Goal: Task Accomplishment & Management: Manage account settings

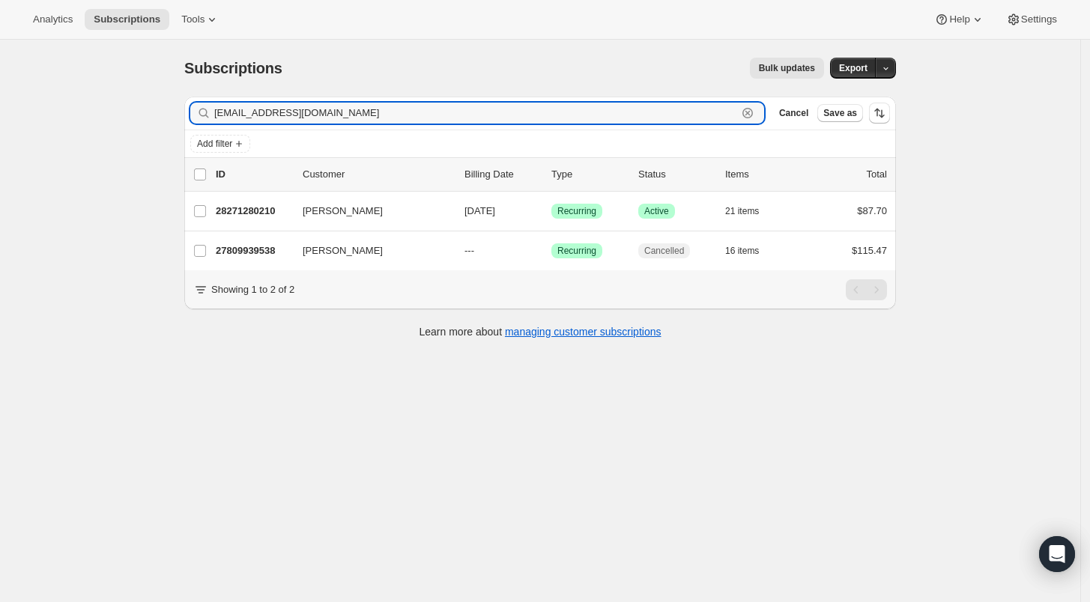
drag, startPoint x: 349, startPoint y: 113, endPoint x: 207, endPoint y: 112, distance: 141.6
click at [207, 112] on div "dr.dedraling@gmail.com Clear" at bounding box center [477, 113] width 574 height 21
paste input "a.aigerim21"
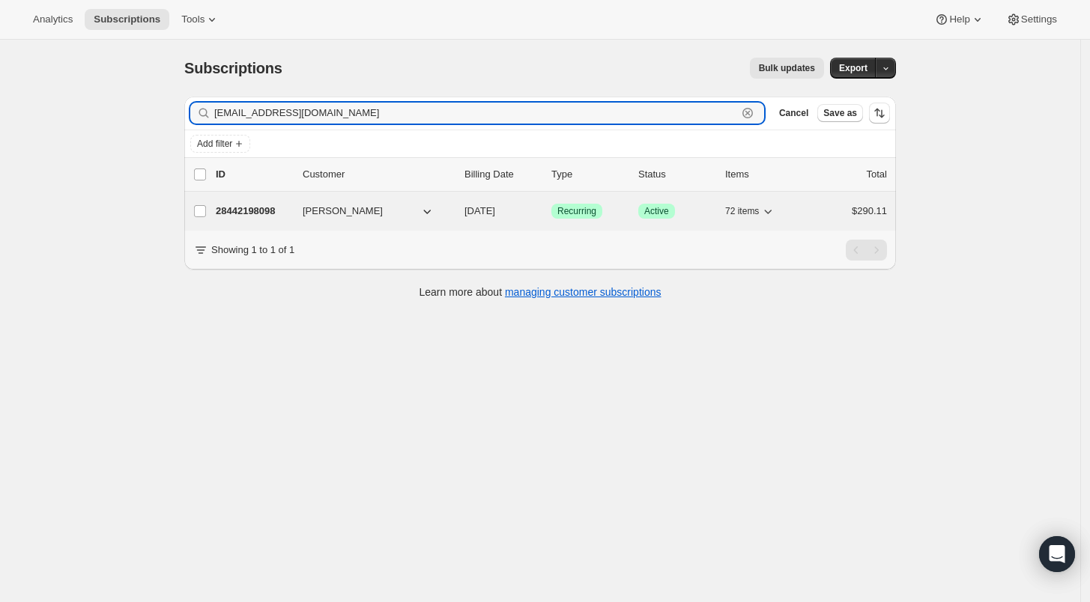
type input "a.aigerim21@gmail.com"
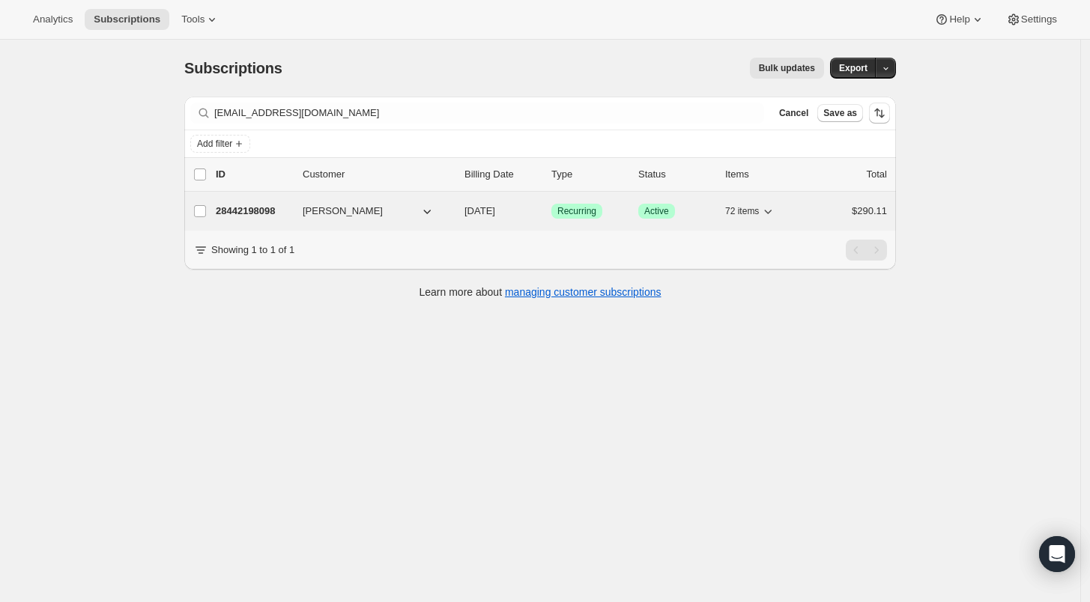
click at [252, 213] on p "28442198098" at bounding box center [253, 211] width 75 height 15
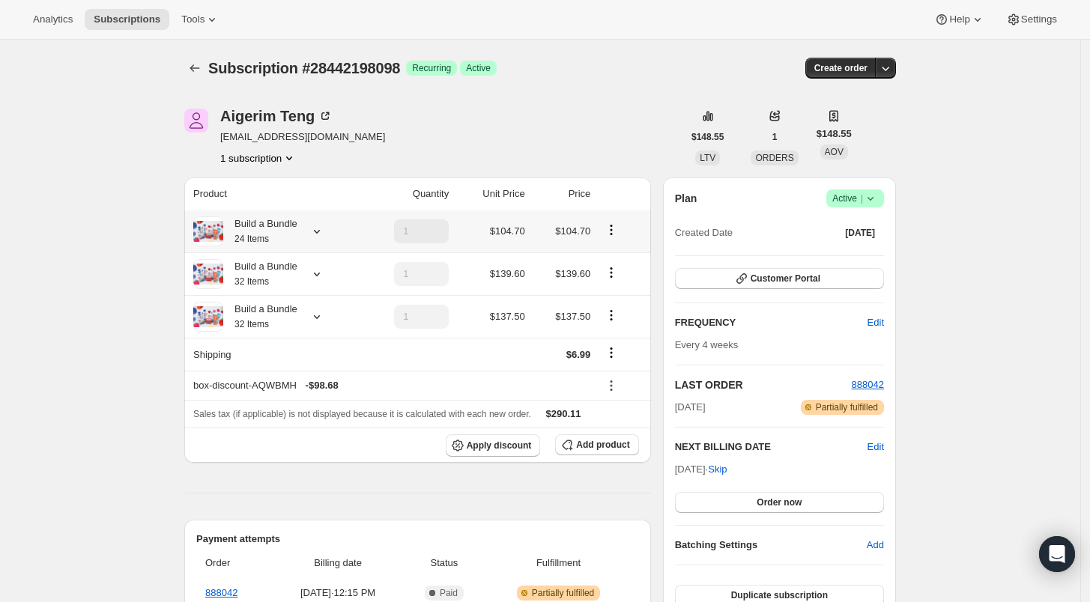
click at [318, 233] on icon at bounding box center [316, 231] width 15 height 15
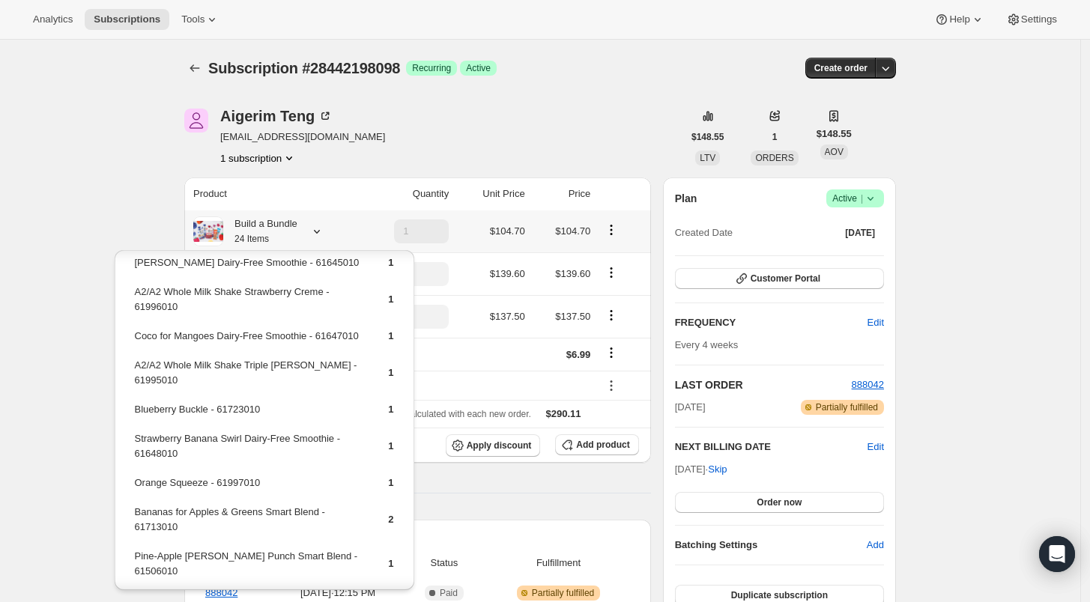
scroll to position [280, 0]
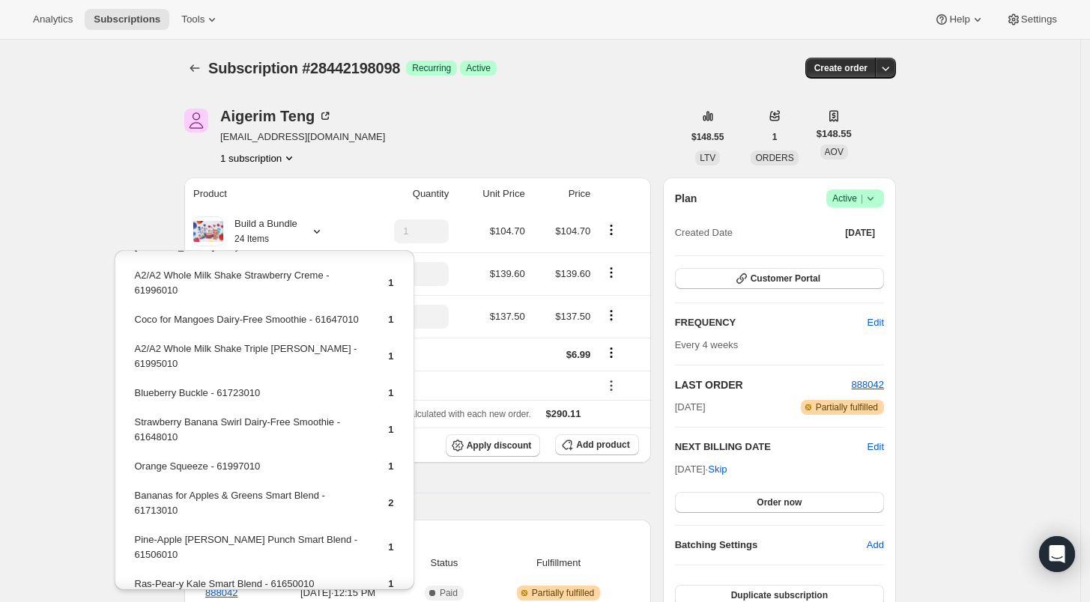
click at [120, 204] on div "Subscription #28442198098. This page is ready Subscription #28442198098 Success…" at bounding box center [540, 534] width 1080 height 988
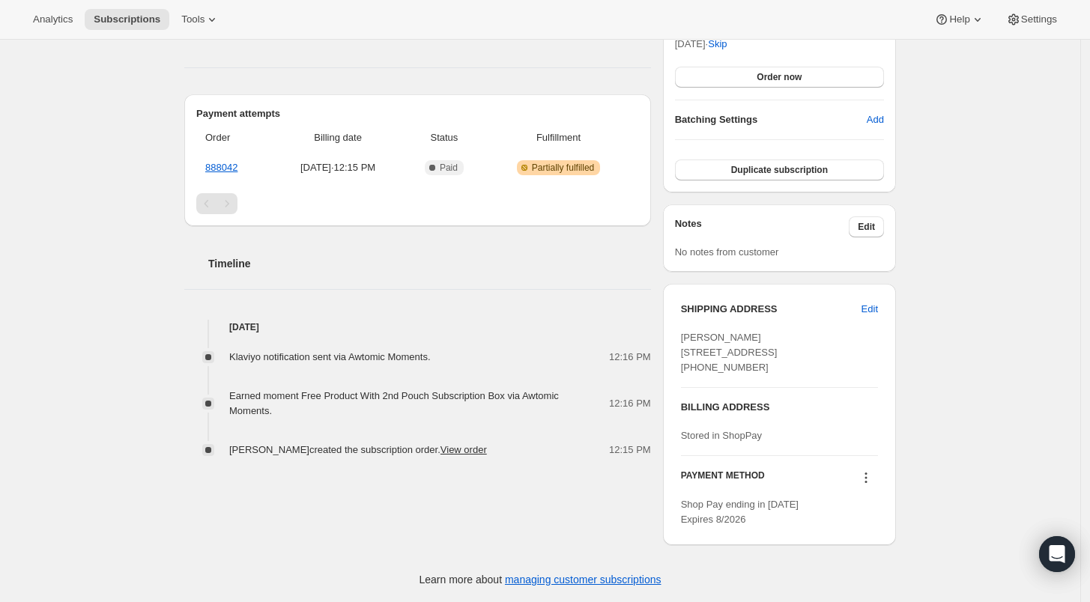
scroll to position [452, 0]
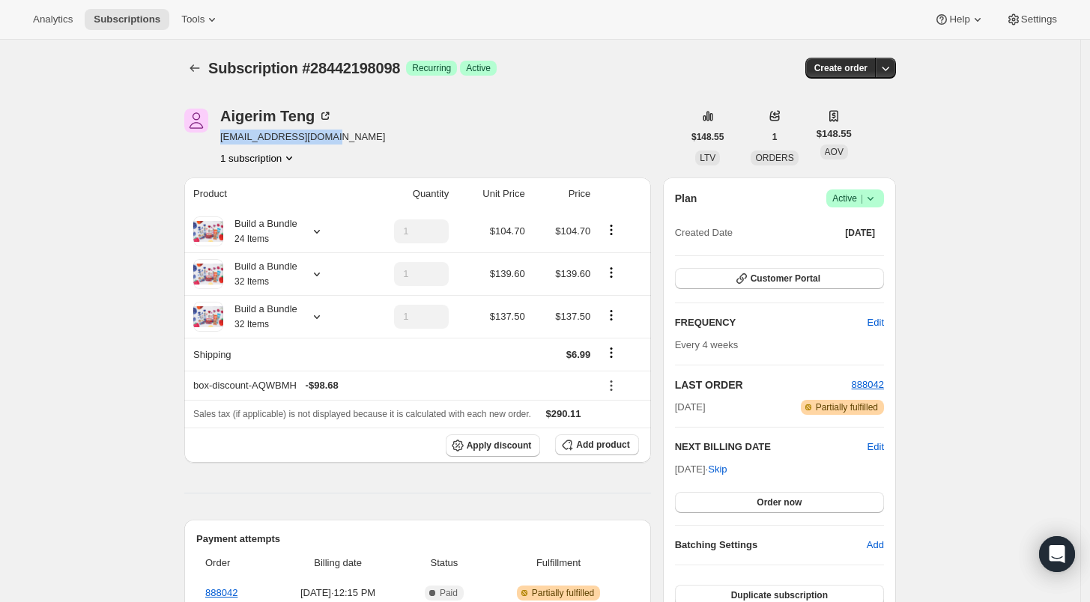
drag, startPoint x: 341, startPoint y: 138, endPoint x: 224, endPoint y: 139, distance: 116.9
click at [224, 139] on div "[PERSON_NAME] [EMAIL_ADDRESS][DOMAIN_NAME] 1 subscription" at bounding box center [433, 137] width 498 height 57
copy span "[EMAIL_ADDRESS][DOMAIN_NAME]"
click at [1069, 385] on div "Subscription #28442198098. This page is ready Subscription #28442198098 Success…" at bounding box center [540, 534] width 1080 height 988
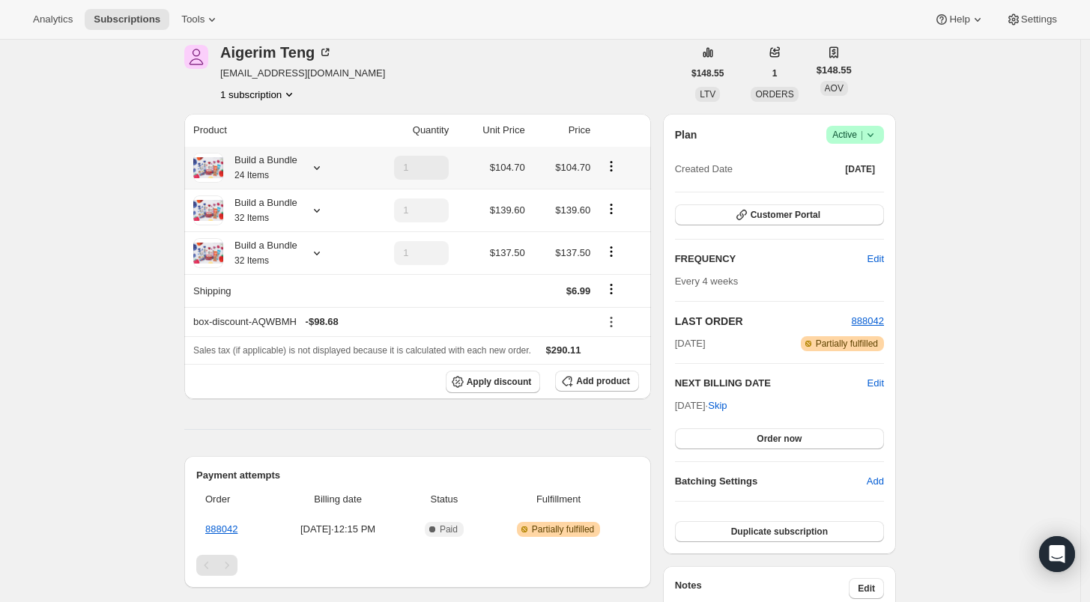
scroll to position [36, 0]
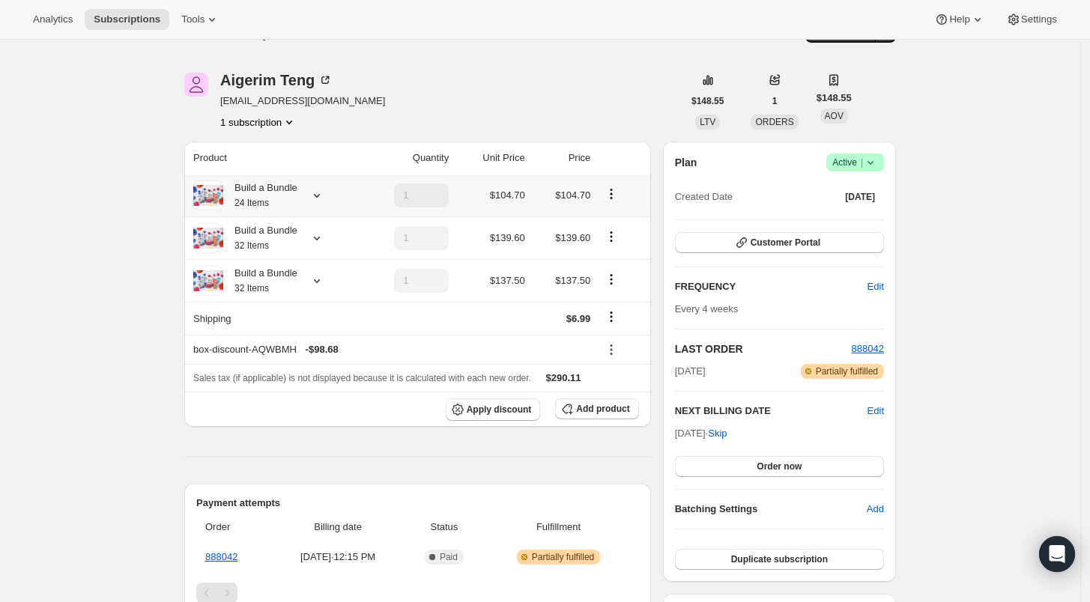
click at [322, 198] on icon at bounding box center [316, 195] width 15 height 15
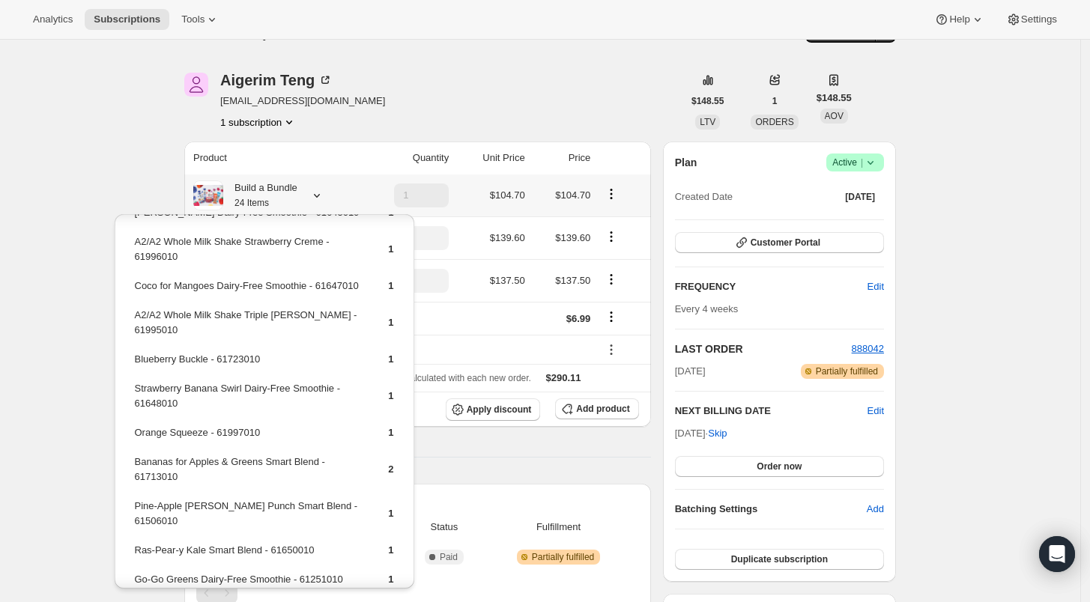
scroll to position [239, 0]
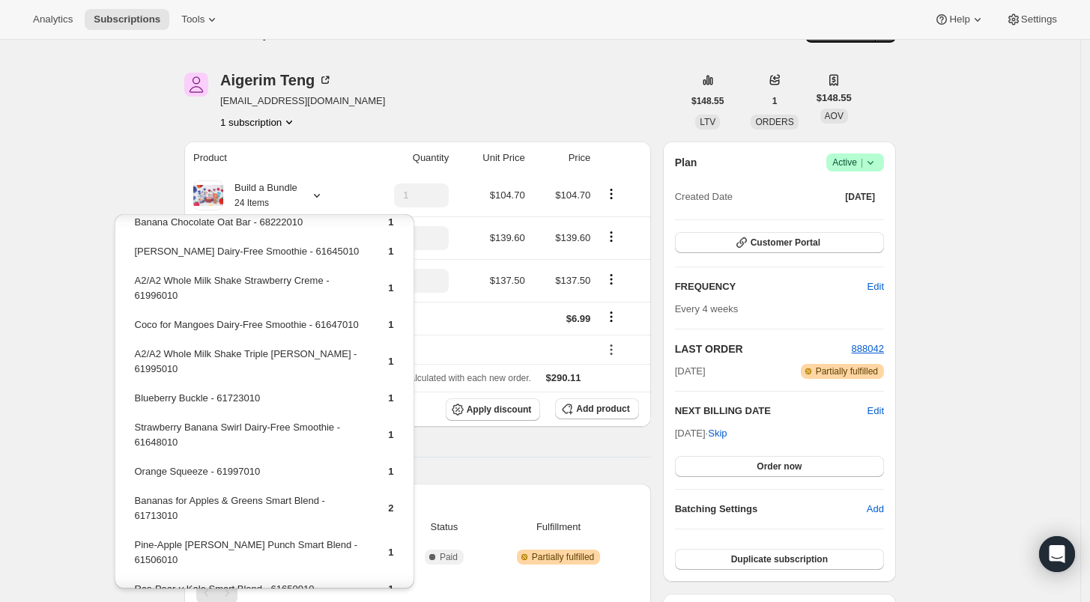
click at [1063, 181] on div "Subscription #28442198098. This page is ready Subscription #28442198098 Success…" at bounding box center [540, 498] width 1080 height 988
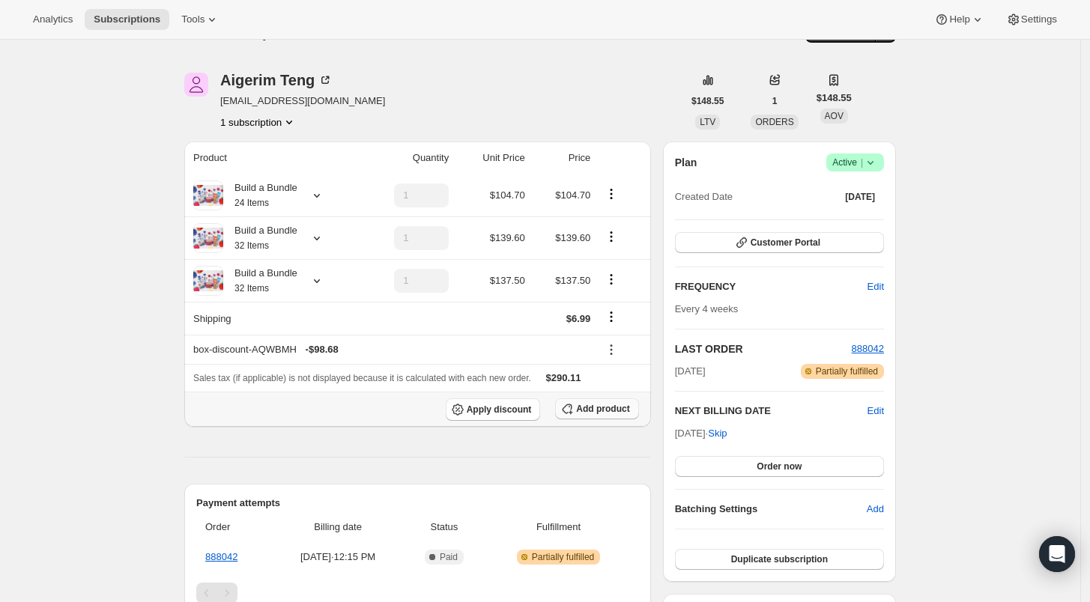
click at [593, 412] on span "Add product" at bounding box center [602, 409] width 53 height 12
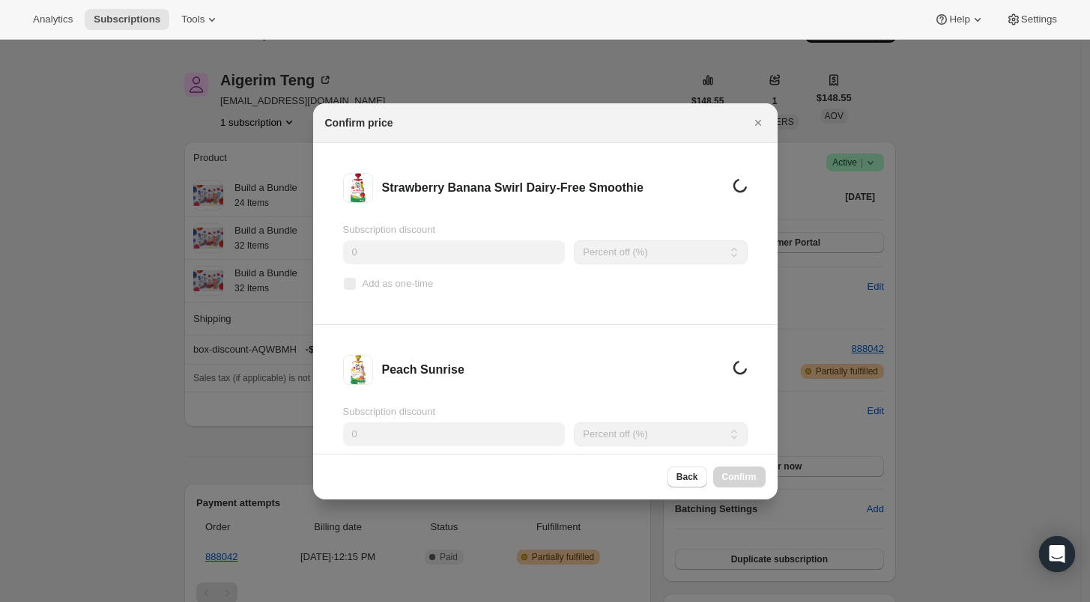
scroll to position [0, 0]
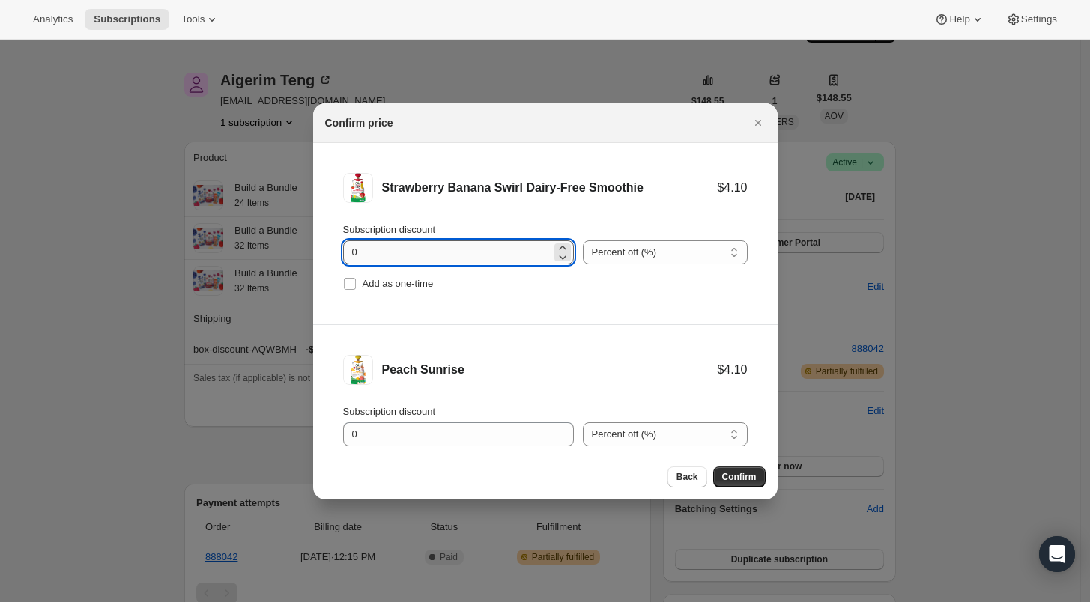
click at [348, 256] on input "0" at bounding box center [447, 252] width 208 height 24
type input "100"
click at [354, 287] on input "Add as one-time" at bounding box center [350, 284] width 12 height 12
checkbox input "true"
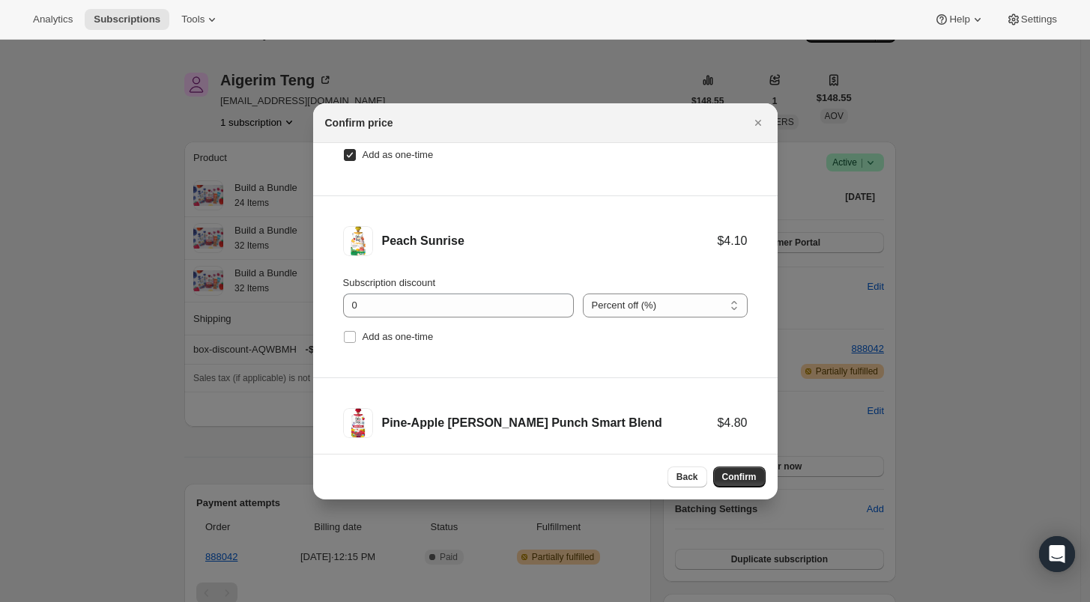
scroll to position [138, 0]
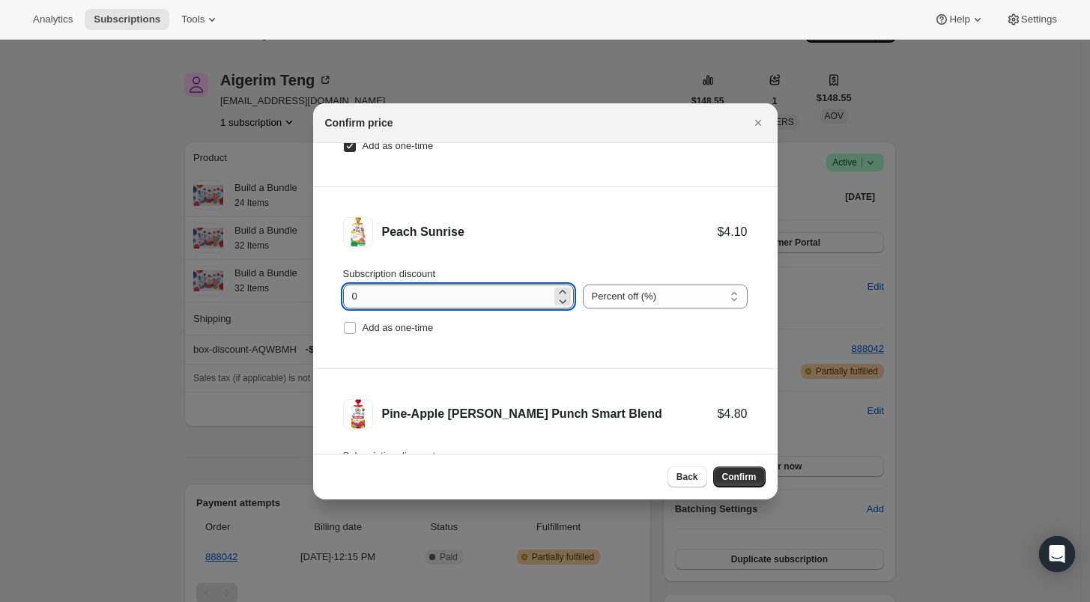
click at [343, 294] on input "0" at bounding box center [447, 297] width 208 height 24
type input "100"
click at [345, 327] on input "Add as one-time" at bounding box center [350, 328] width 12 height 12
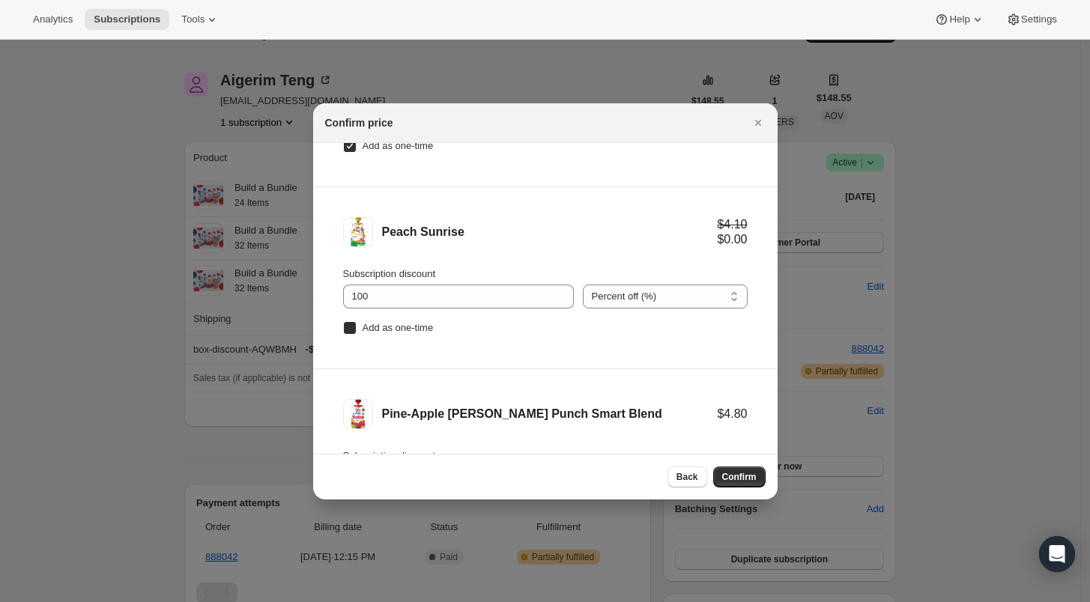
checkbox input "true"
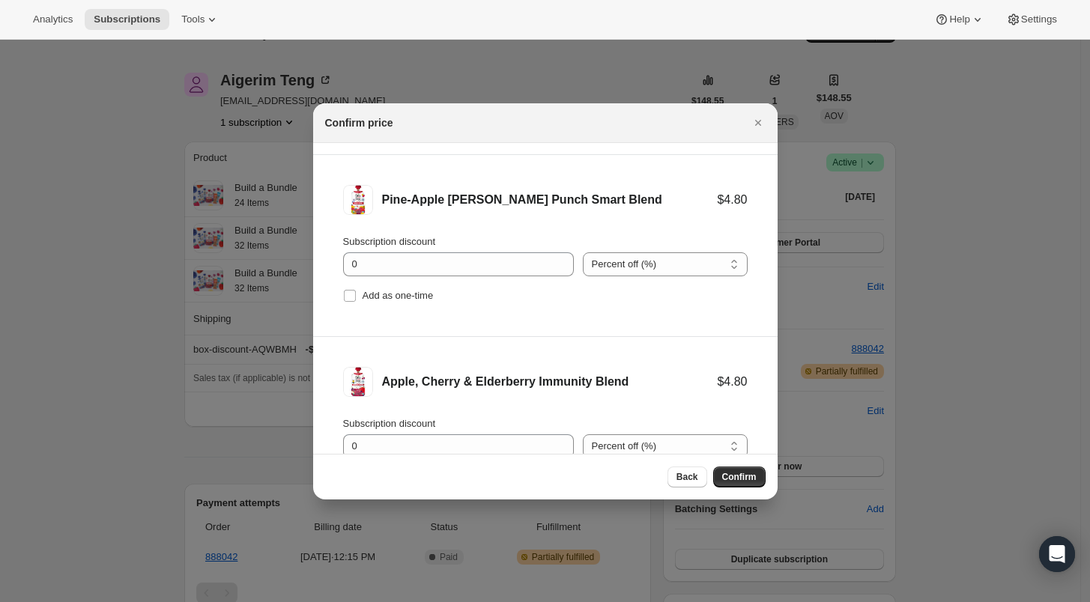
scroll to position [358, 0]
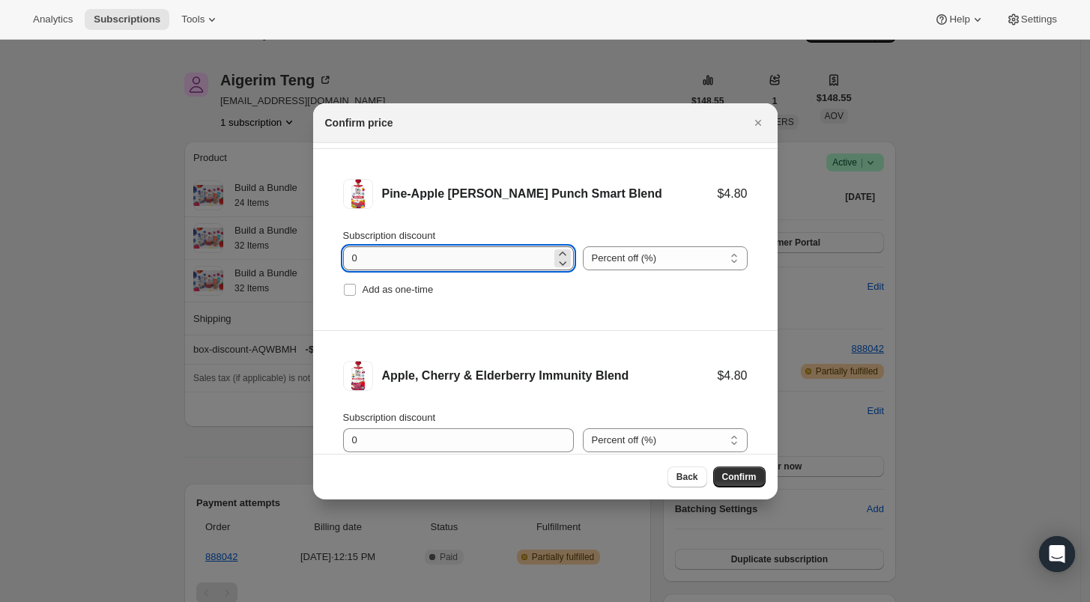
click at [353, 261] on input "0" at bounding box center [447, 258] width 208 height 24
type input "100"
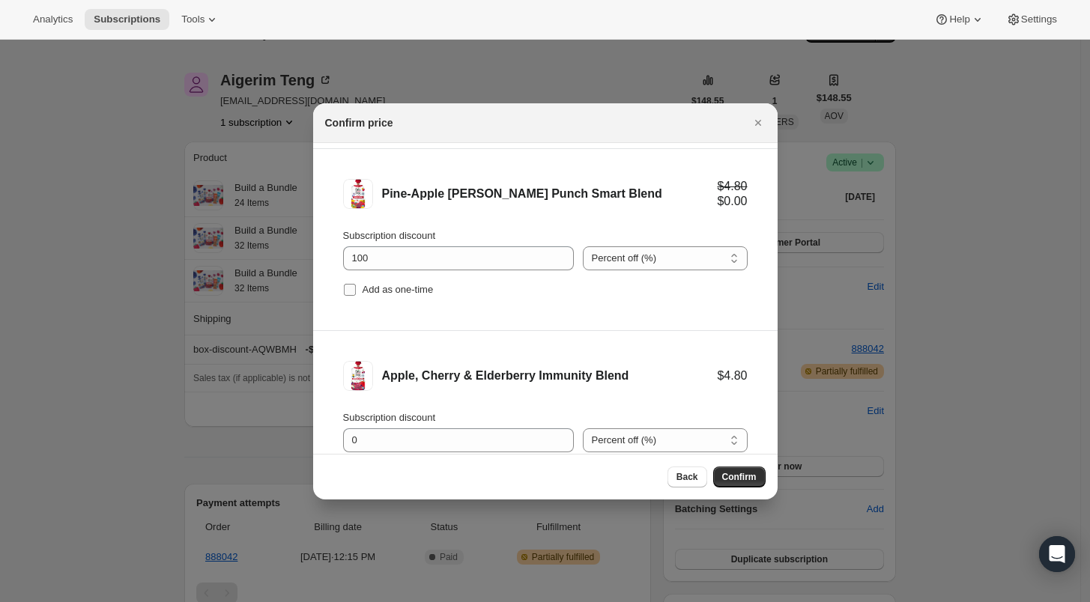
click at [348, 287] on input "Add as one-time" at bounding box center [350, 290] width 12 height 12
checkbox input "true"
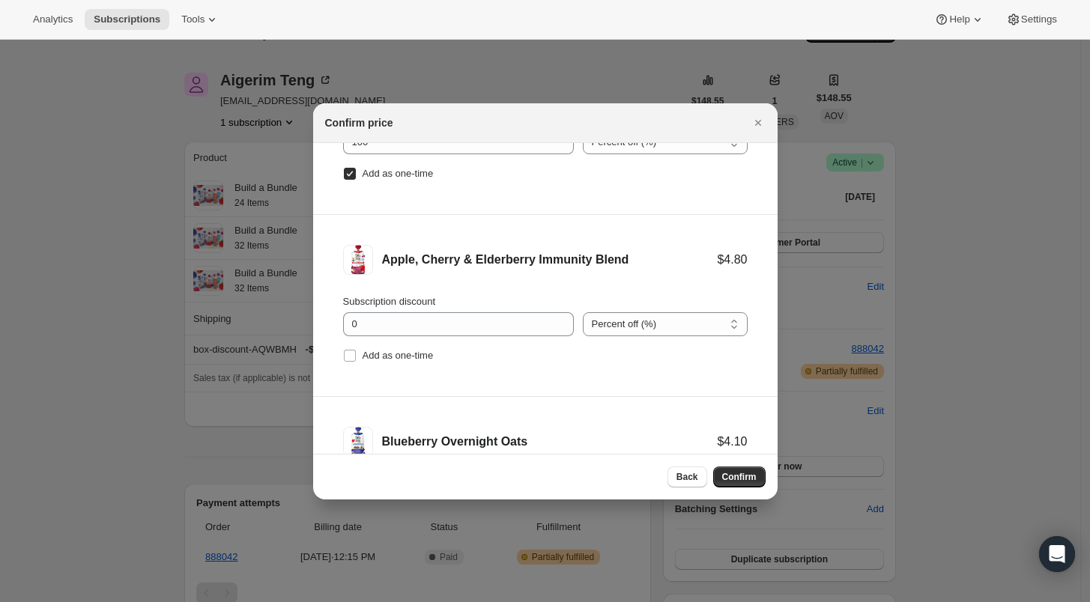
scroll to position [480, 0]
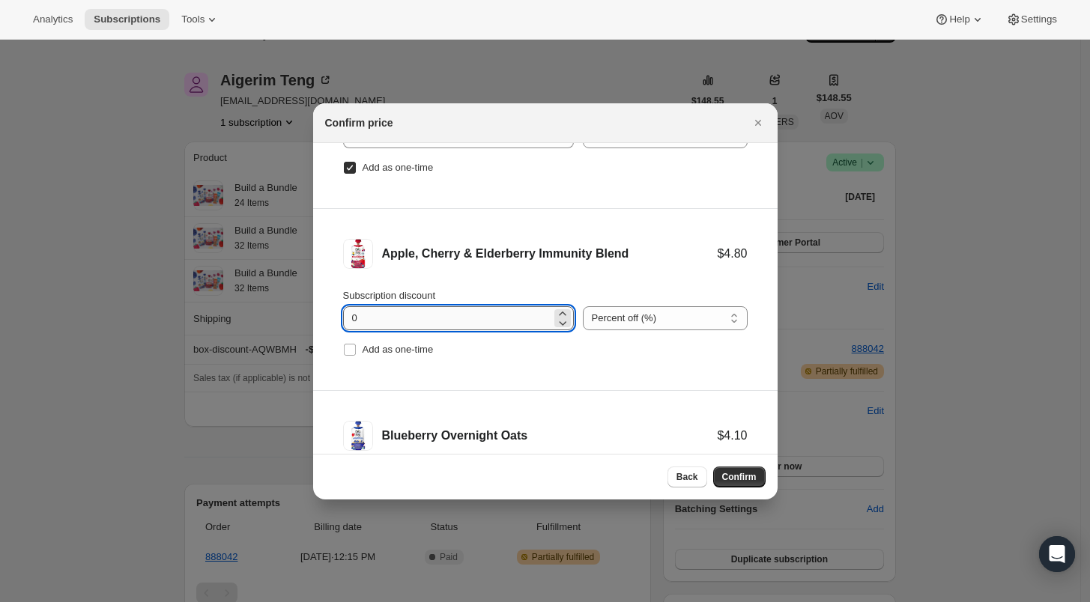
click at [344, 319] on input "0" at bounding box center [447, 318] width 208 height 24
type input "100"
click at [348, 352] on input "Add as one-time" at bounding box center [350, 350] width 12 height 12
checkbox input "true"
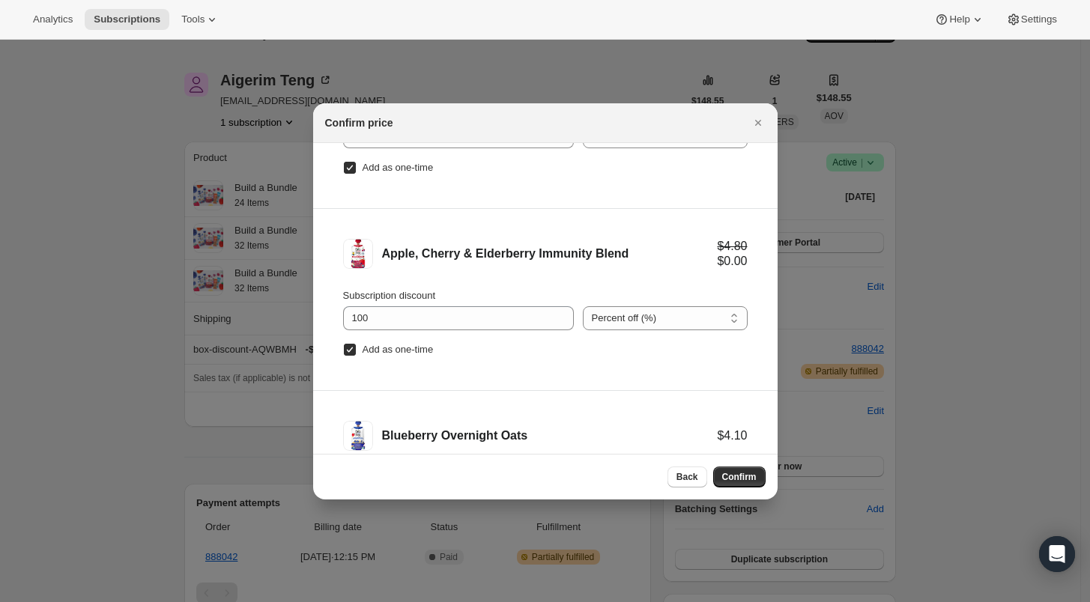
scroll to position [647, 0]
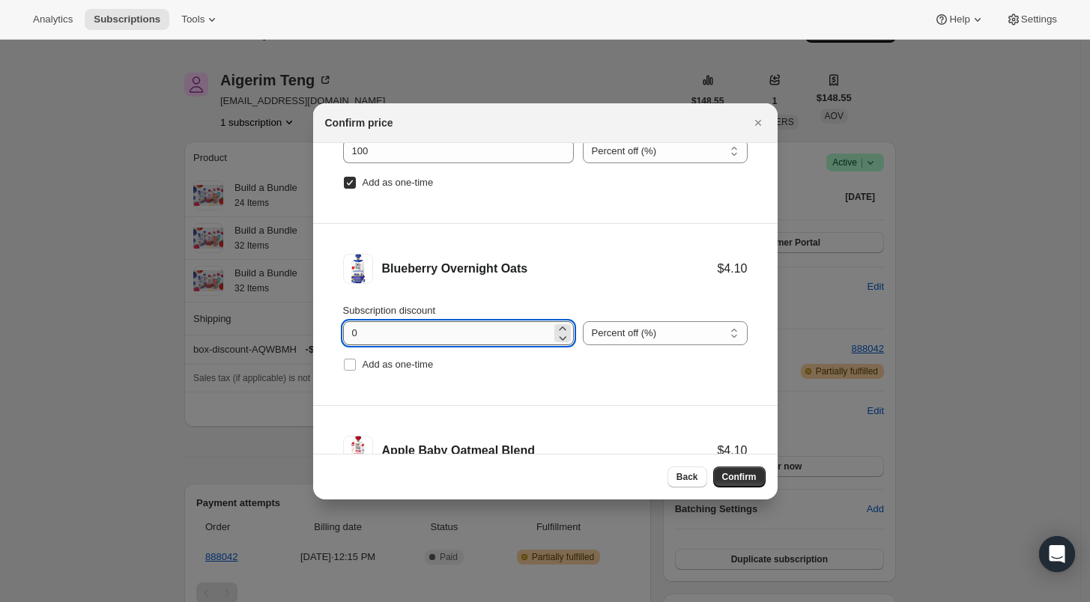
click at [348, 326] on input "0" at bounding box center [447, 333] width 208 height 24
type input "100"
click at [347, 363] on input "Add as one-time" at bounding box center [350, 365] width 12 height 12
checkbox input "true"
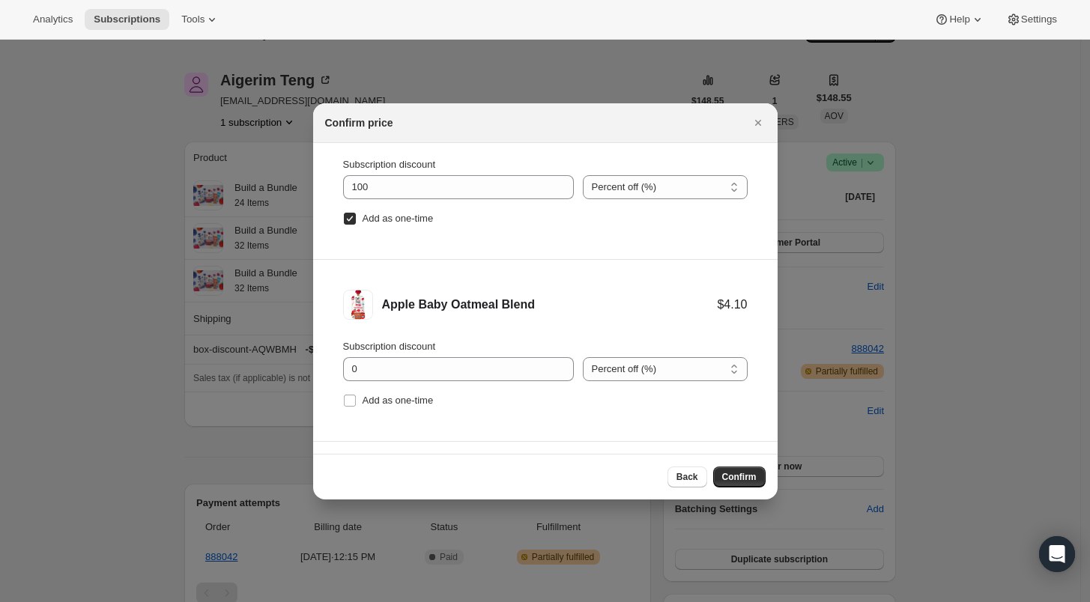
scroll to position [891, 0]
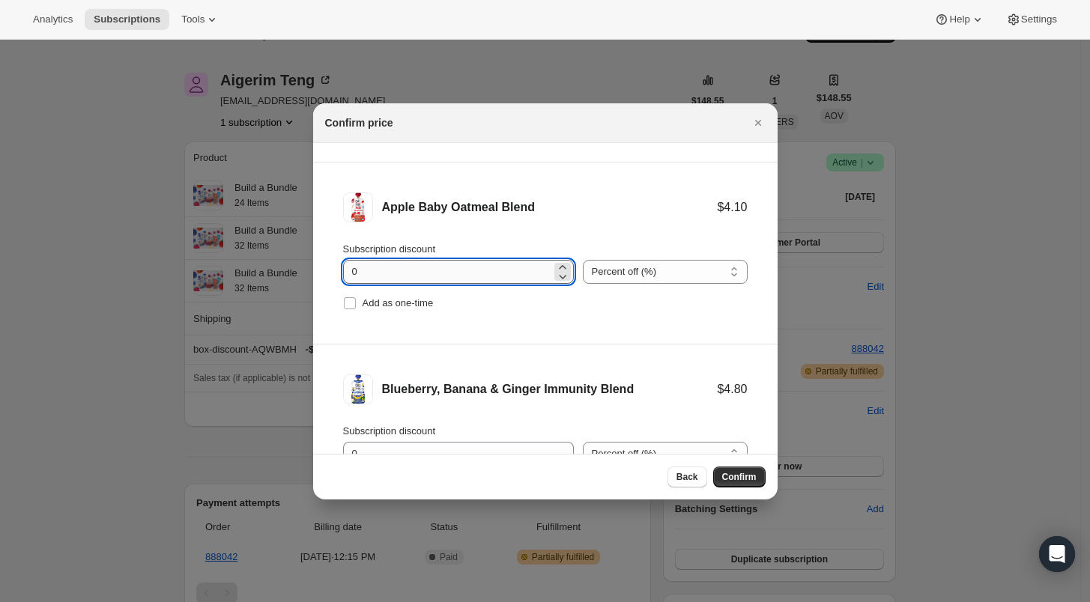
click at [351, 267] on input "0" at bounding box center [447, 272] width 208 height 24
type input "100"
click at [349, 302] on input "Add as one-time" at bounding box center [350, 303] width 12 height 12
checkbox input "true"
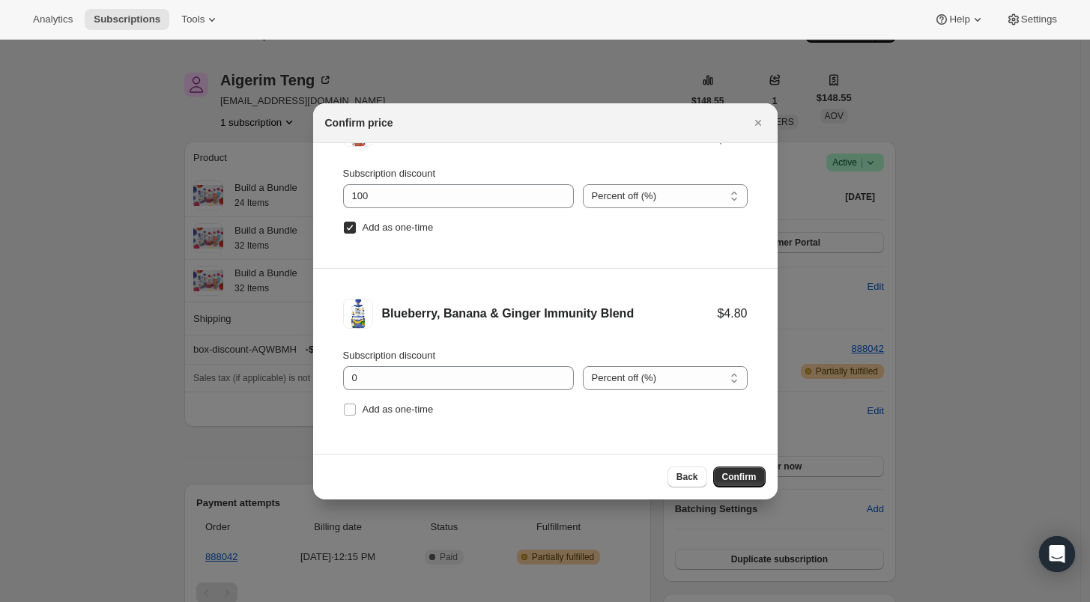
scroll to position [971, 0]
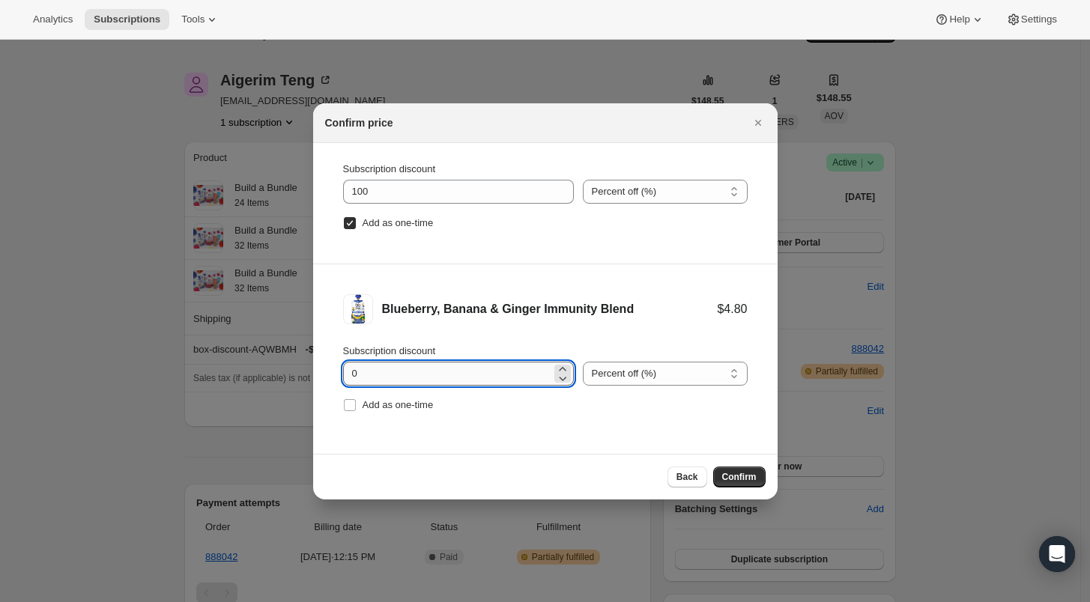
click at [345, 370] on input "0" at bounding box center [447, 374] width 208 height 24
type input "100"
click at [345, 408] on input "Add as one-time" at bounding box center [350, 405] width 12 height 12
checkbox input "true"
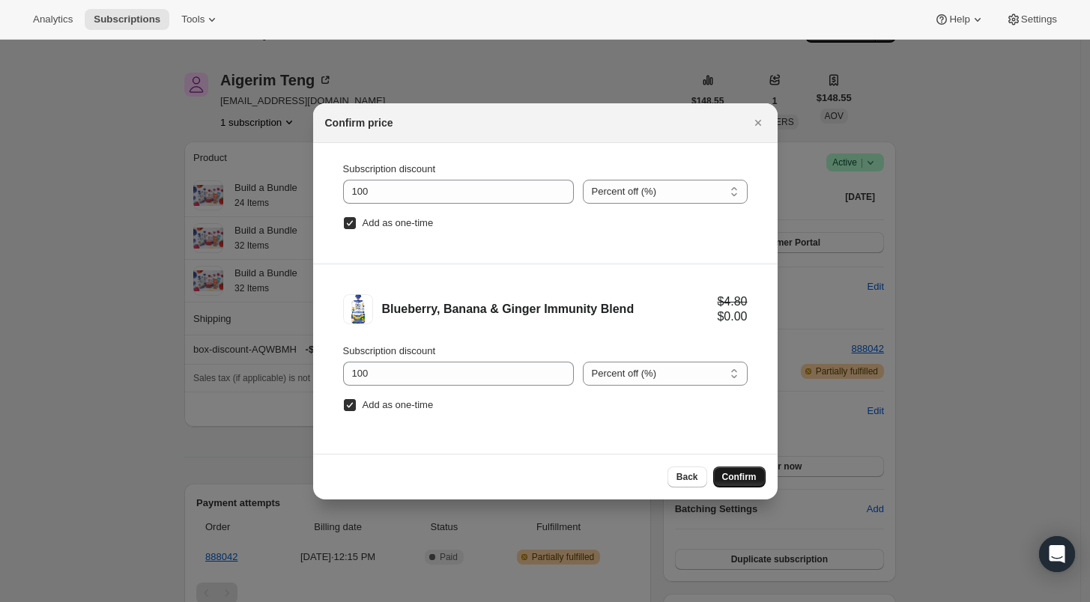
click at [731, 476] on span "Confirm" at bounding box center [739, 477] width 34 height 12
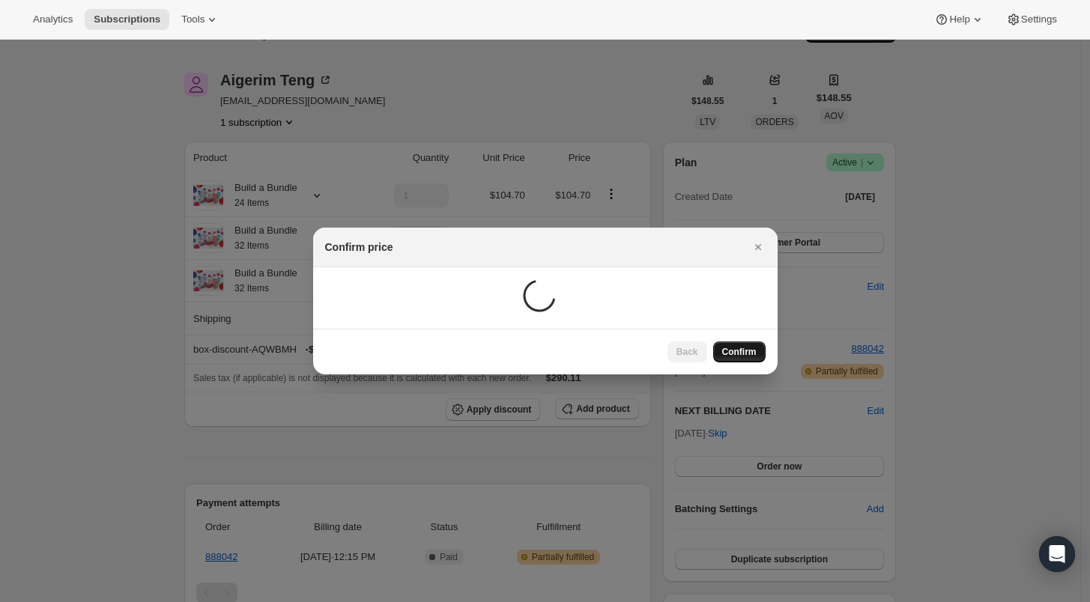
scroll to position [36, 0]
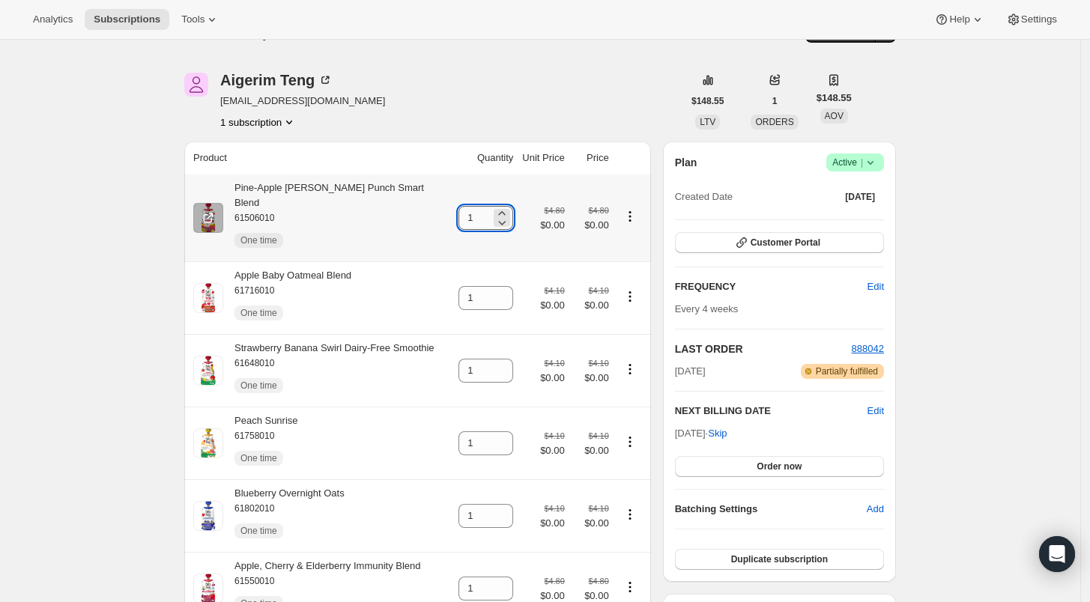
drag, startPoint x: 473, startPoint y: 214, endPoint x: 458, endPoint y: 215, distance: 14.3
click at [458, 215] on input "1" at bounding box center [474, 218] width 32 height 24
type input "2"
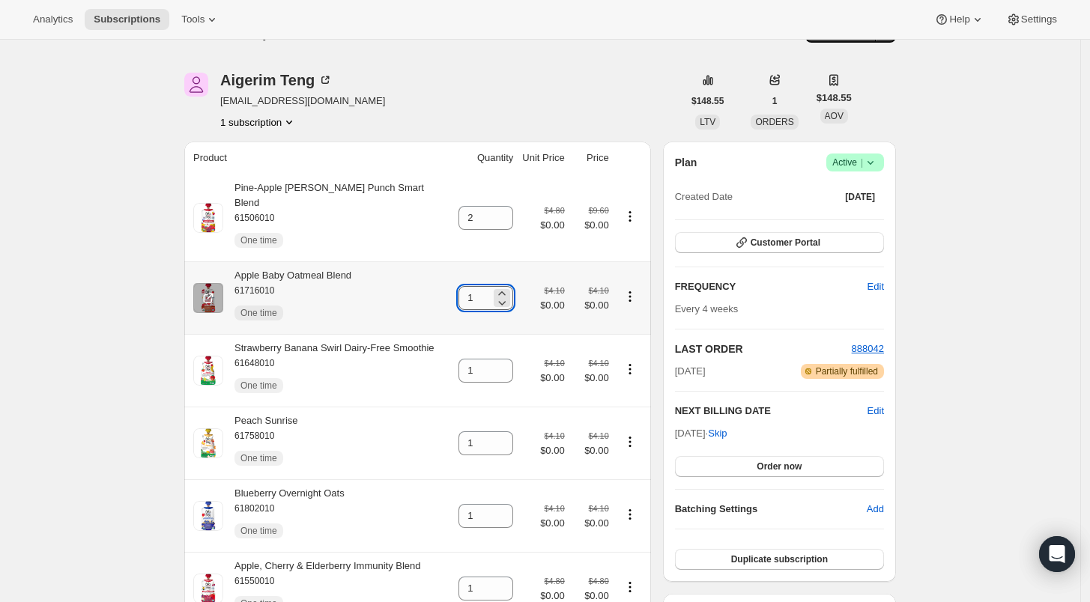
drag, startPoint x: 481, startPoint y: 273, endPoint x: 461, endPoint y: 282, distance: 22.1
click at [461, 286] on input "1" at bounding box center [474, 298] width 32 height 24
type input "2"
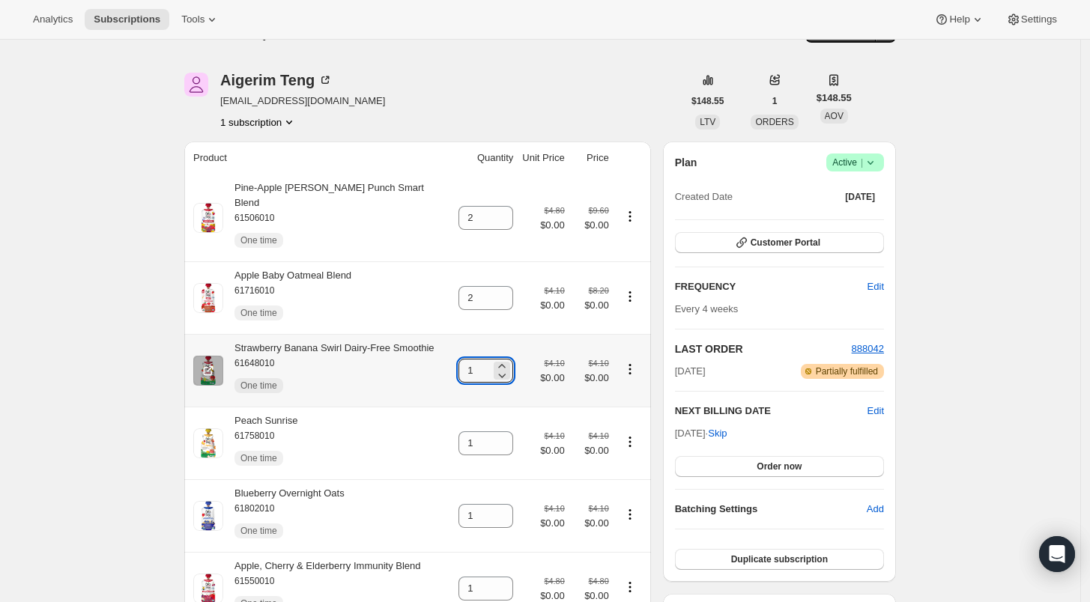
drag, startPoint x: 482, startPoint y: 351, endPoint x: 457, endPoint y: 360, distance: 26.3
click at [459, 359] on input "1" at bounding box center [474, 371] width 32 height 24
type input "2"
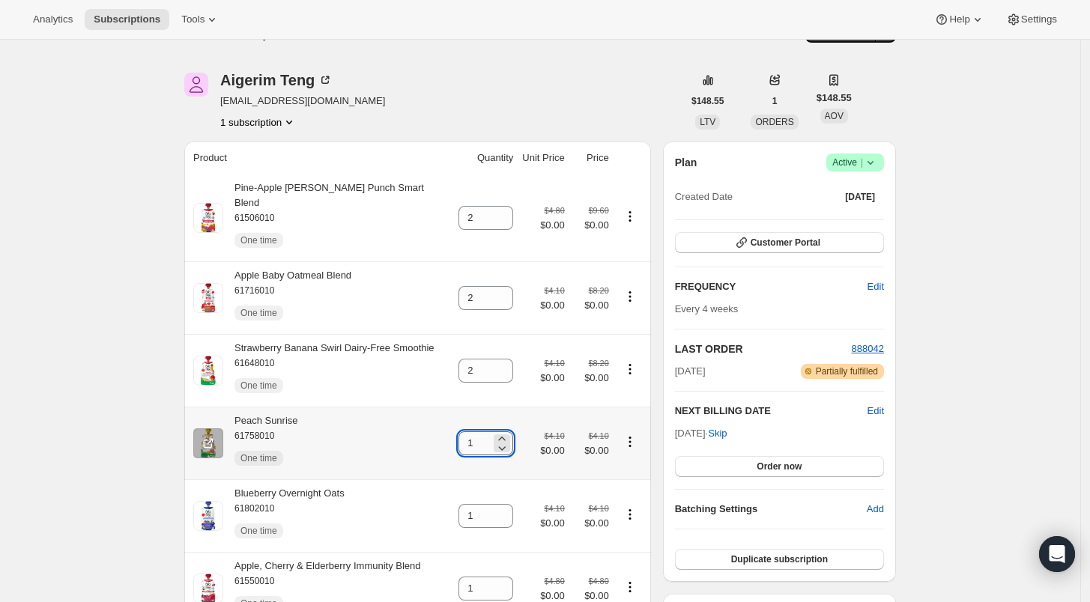
drag, startPoint x: 479, startPoint y: 430, endPoint x: 461, endPoint y: 425, distance: 18.5
click at [461, 431] on input "1" at bounding box center [474, 443] width 32 height 24
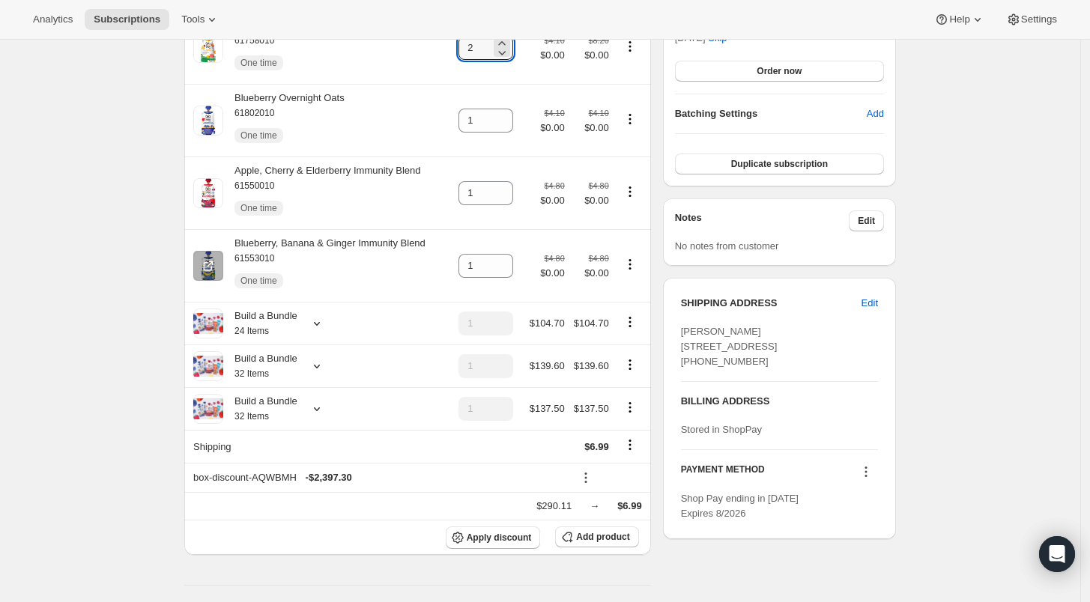
scroll to position [452, 0]
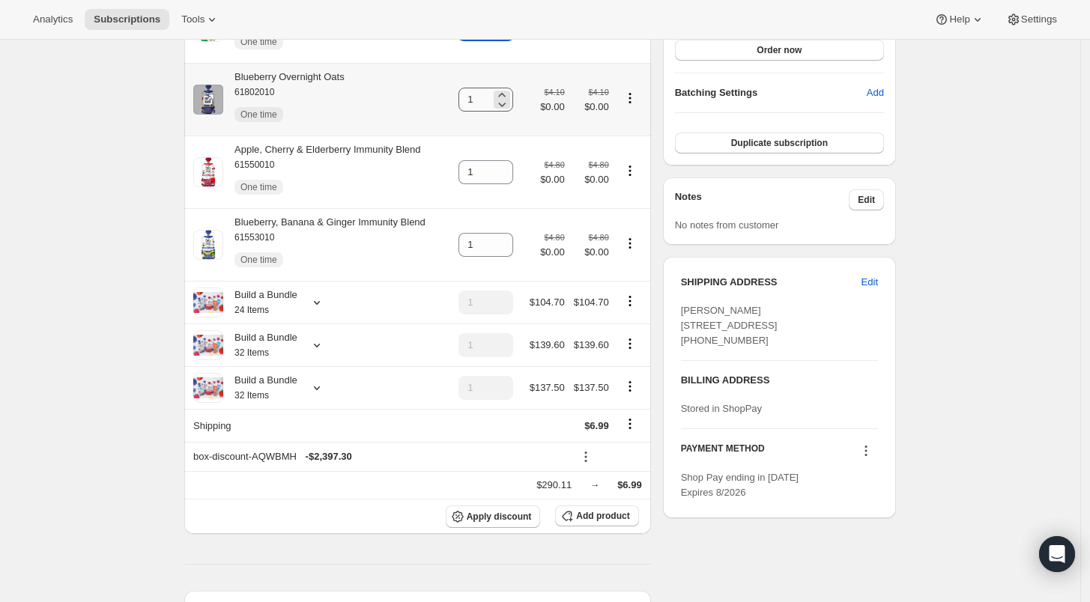
type input "2"
drag, startPoint x: 479, startPoint y: 86, endPoint x: 452, endPoint y: 85, distance: 27.0
click at [454, 85] on td "1" at bounding box center [486, 99] width 64 height 73
type input "2"
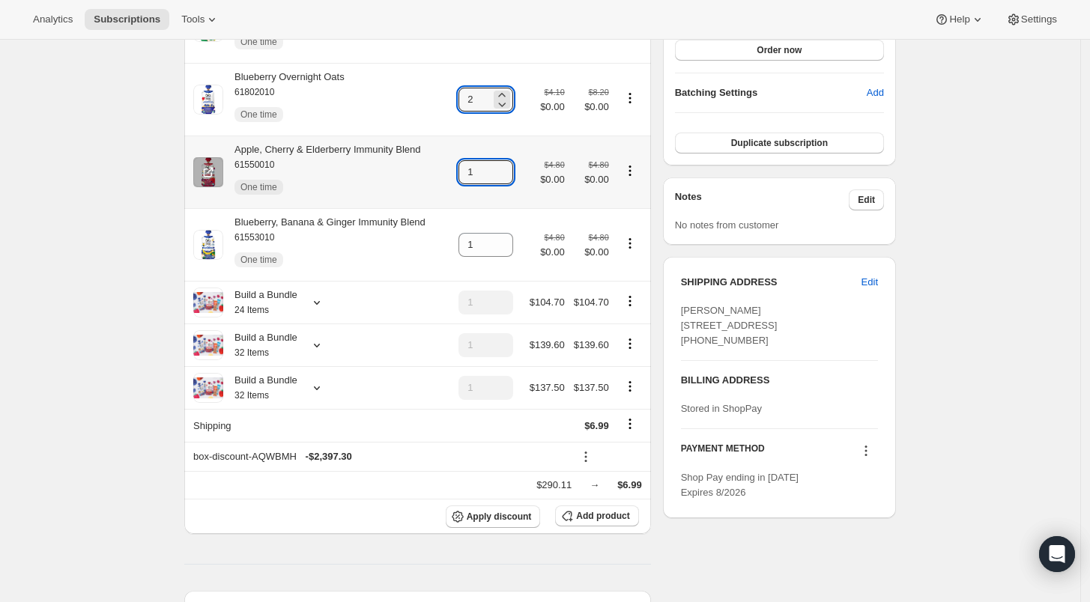
drag, startPoint x: 482, startPoint y: 160, endPoint x: 453, endPoint y: 160, distance: 28.5
click at [454, 160] on td "1" at bounding box center [486, 172] width 64 height 73
type input "2"
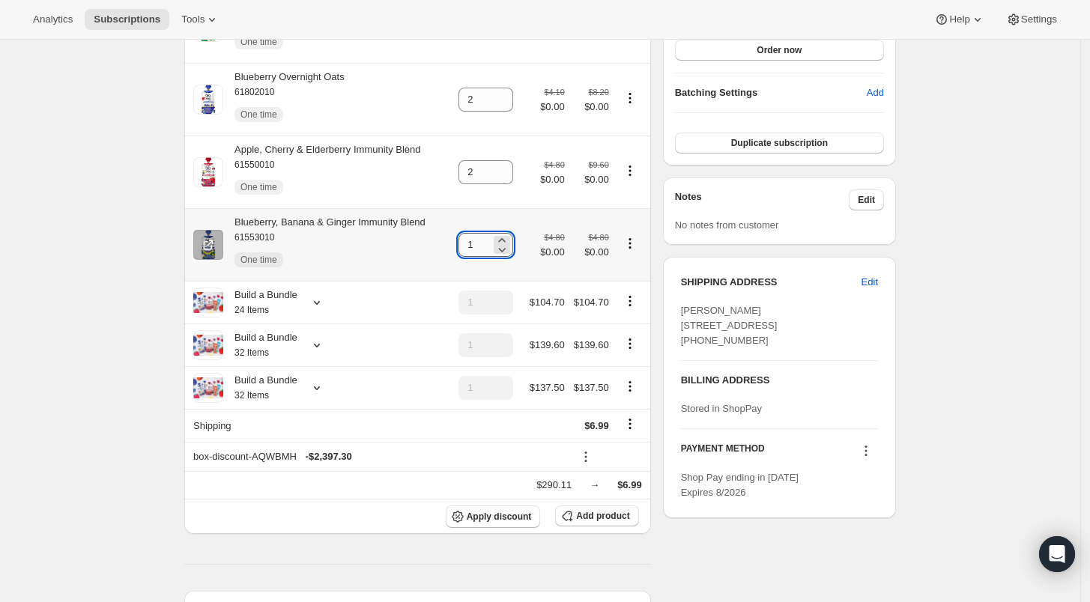
drag, startPoint x: 473, startPoint y: 231, endPoint x: 458, endPoint y: 231, distance: 15.0
click at [459, 233] on input "1" at bounding box center [474, 245] width 32 height 24
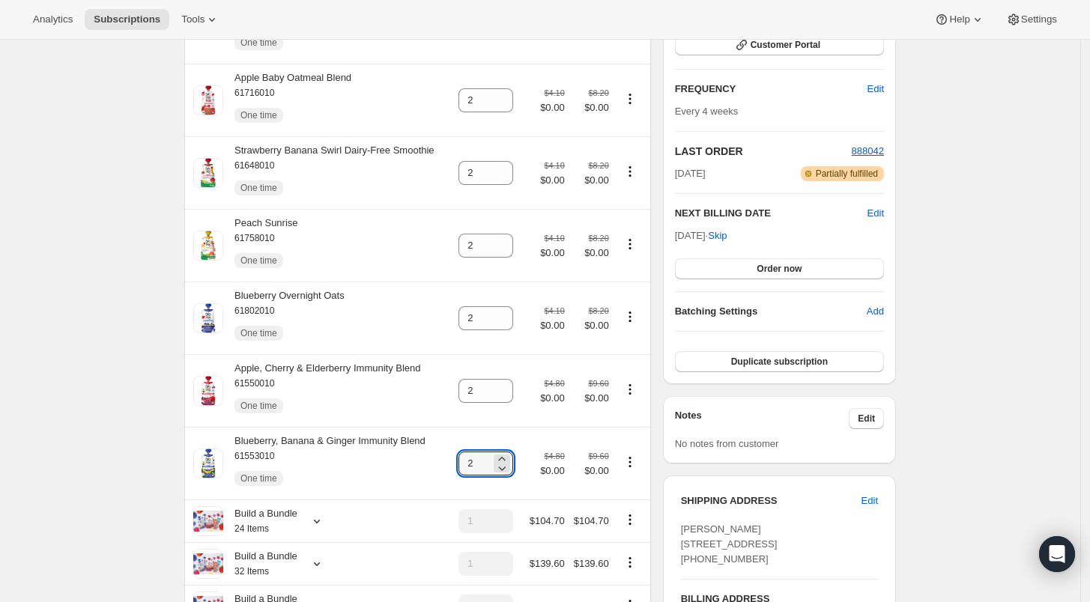
scroll to position [195, 0]
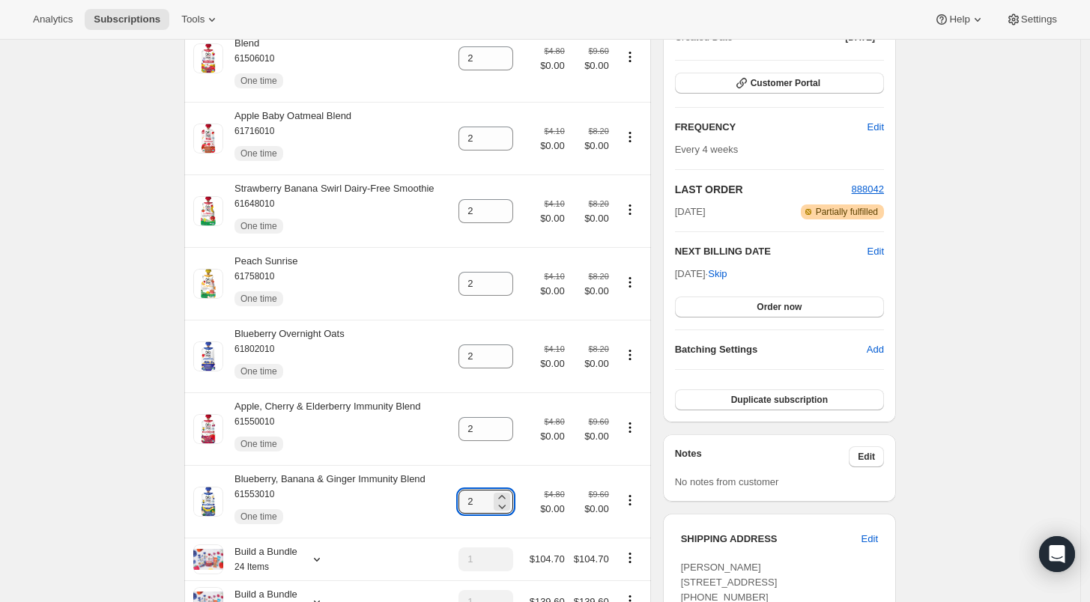
type input "2"
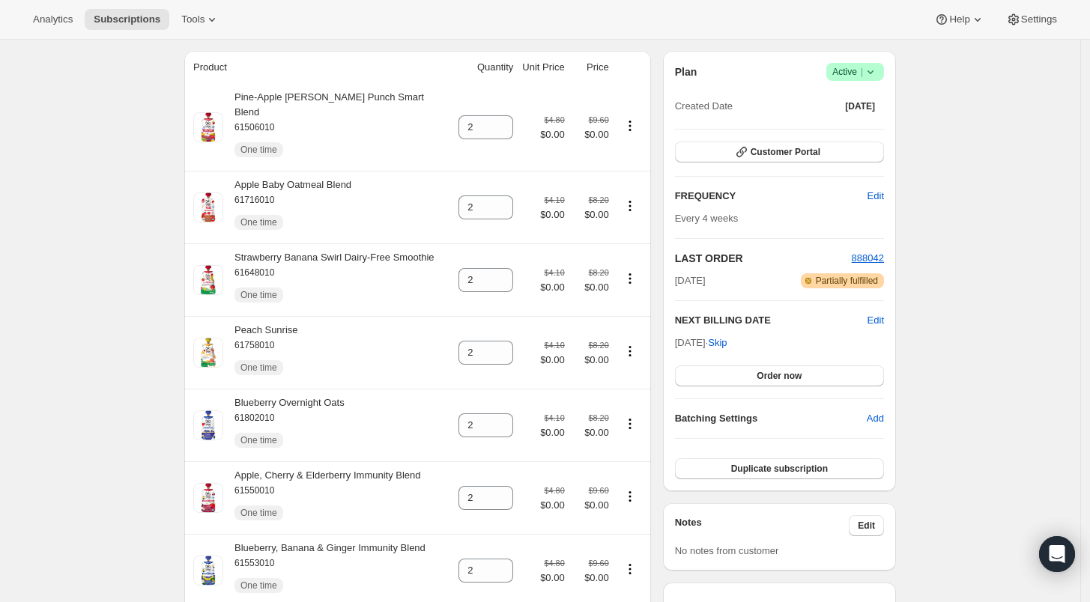
type input "1"
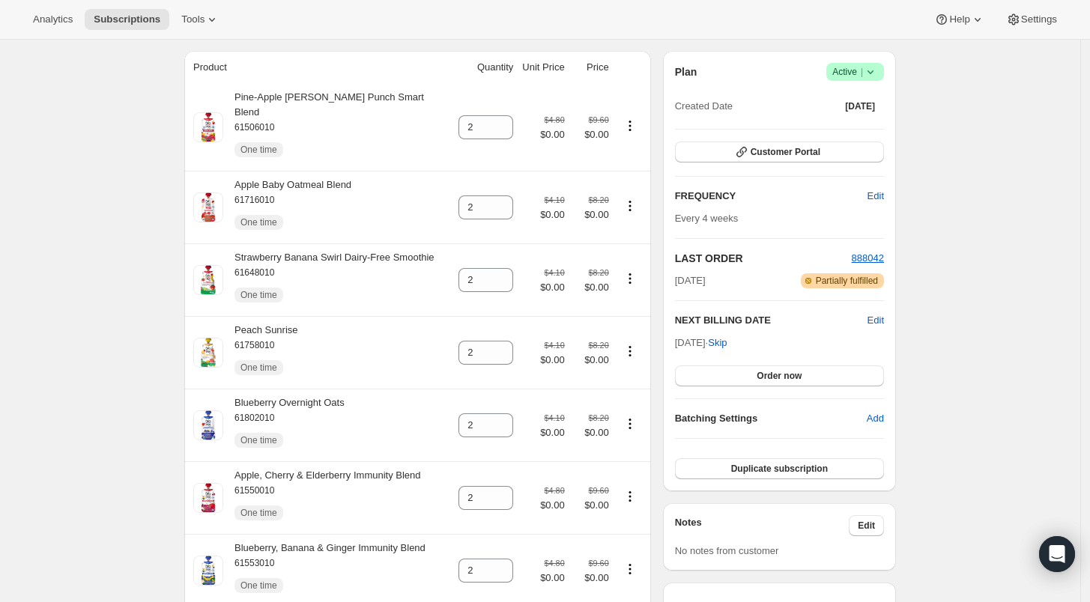
type input "1"
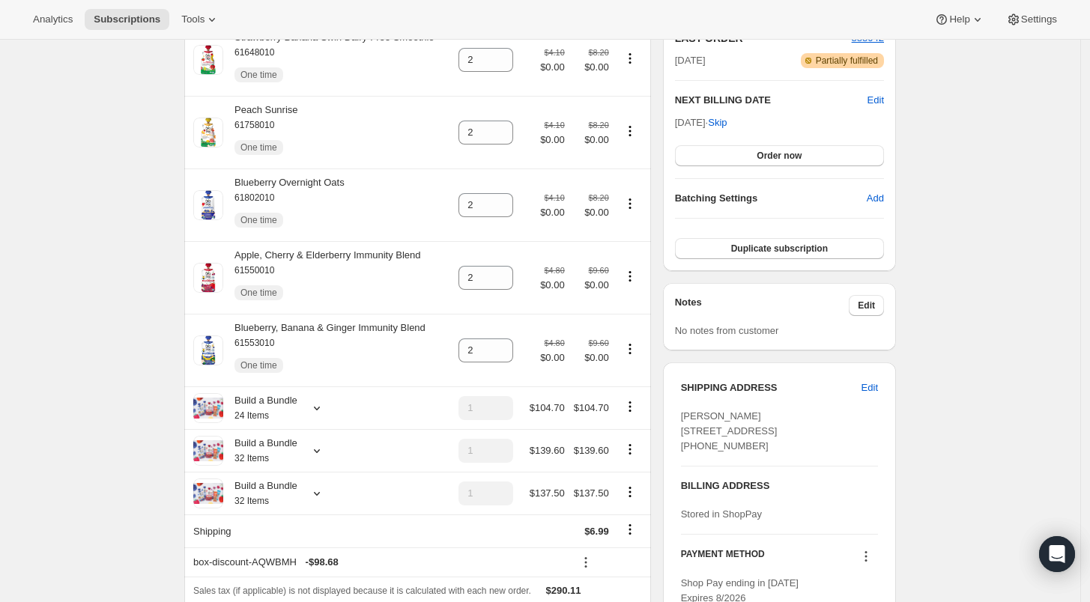
scroll to position [0, 0]
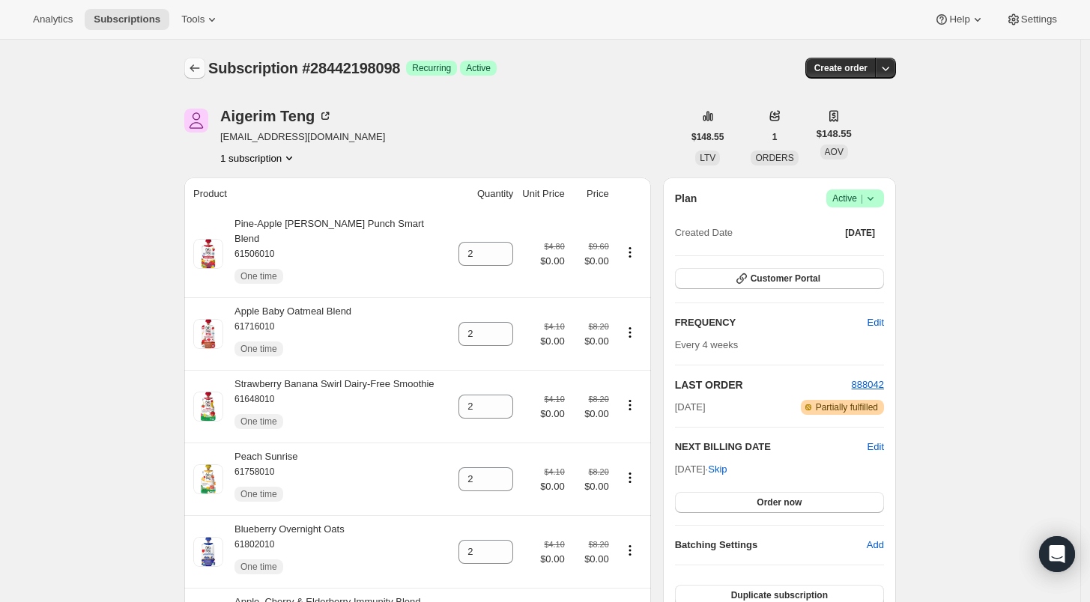
click at [202, 73] on icon "Subscriptions" at bounding box center [194, 68] width 15 height 15
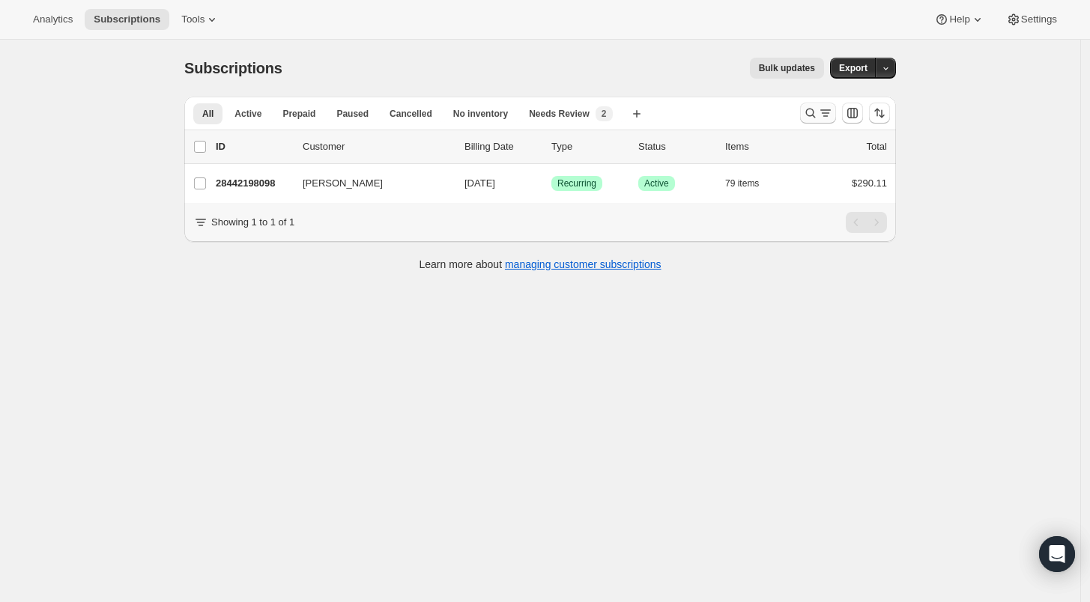
click at [813, 110] on icon "Search and filter results" at bounding box center [810, 113] width 15 height 15
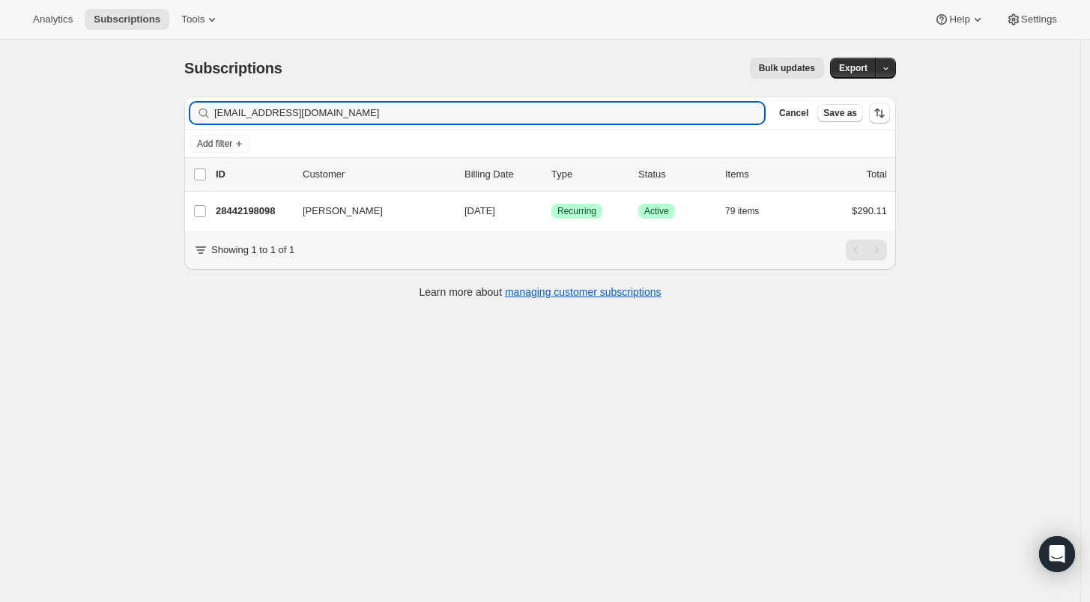
drag, startPoint x: 324, startPoint y: 109, endPoint x: 160, endPoint y: 95, distance: 165.3
click at [162, 95] on div "Subscriptions. This page is ready Subscriptions Bulk updates More actions Bulk …" at bounding box center [540, 341] width 1080 height 602
type input "Jessica Cherry"
drag, startPoint x: 297, startPoint y: 112, endPoint x: 157, endPoint y: 110, distance: 140.1
click at [157, 110] on div "Subscriptions. This page is ready Subscriptions Bulk updates More actions Bulk …" at bounding box center [540, 341] width 1080 height 602
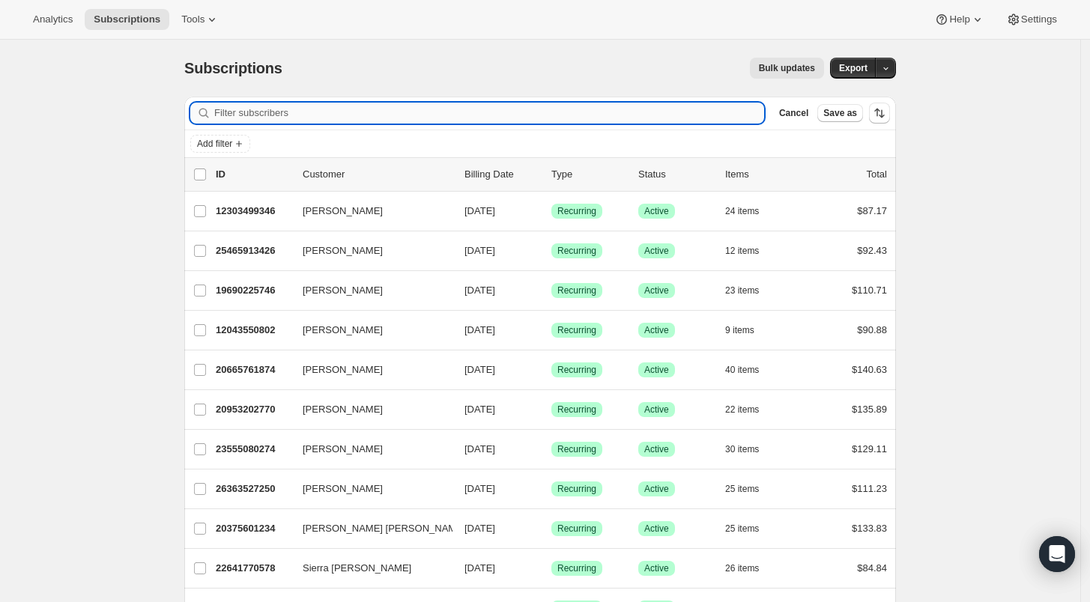
click at [321, 109] on input "Filter subscribers" at bounding box center [489, 113] width 550 height 21
paste input "A Fresh Approach to Our Order Fulfillment Process"
type input "A Fresh Approach to Our Order Fulfillment Process"
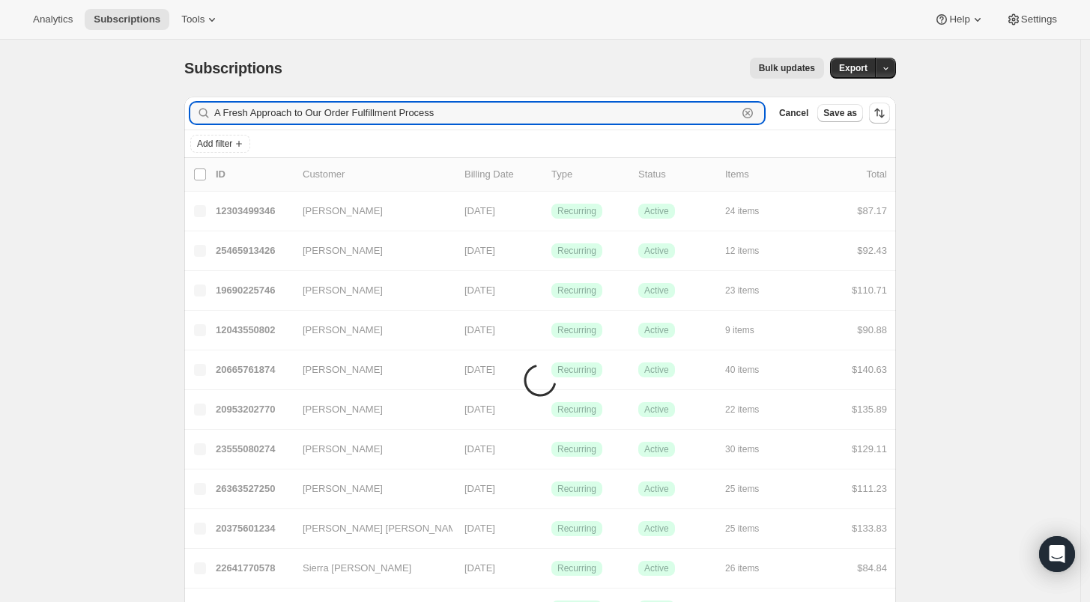
drag, startPoint x: 445, startPoint y: 114, endPoint x: 187, endPoint y: 116, distance: 257.7
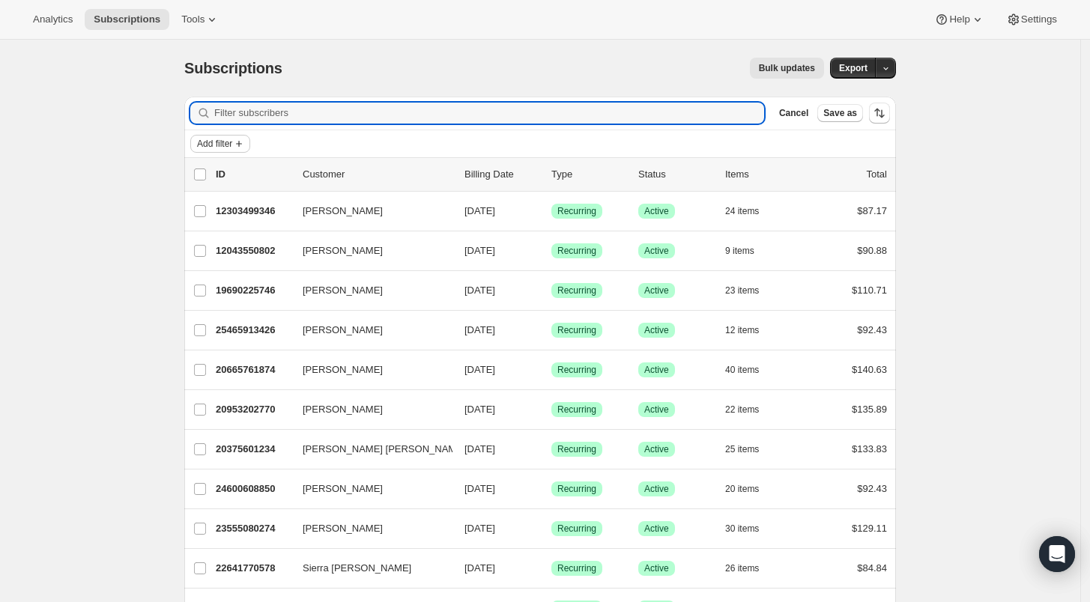
click at [216, 144] on span "Add filter" at bounding box center [214, 144] width 35 height 12
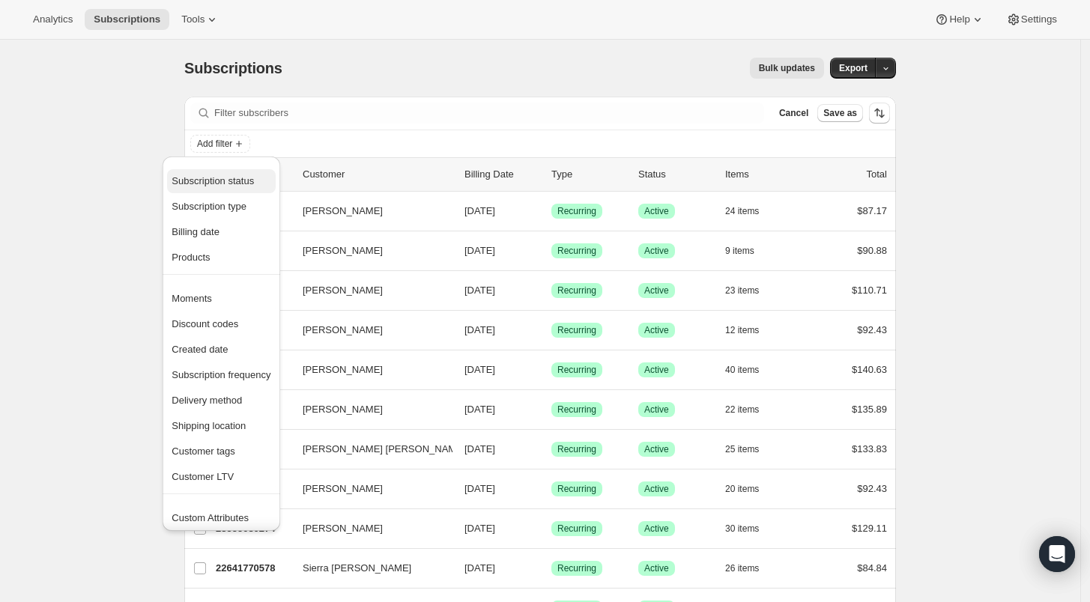
click at [211, 172] on button "Subscription status" at bounding box center [221, 181] width 108 height 24
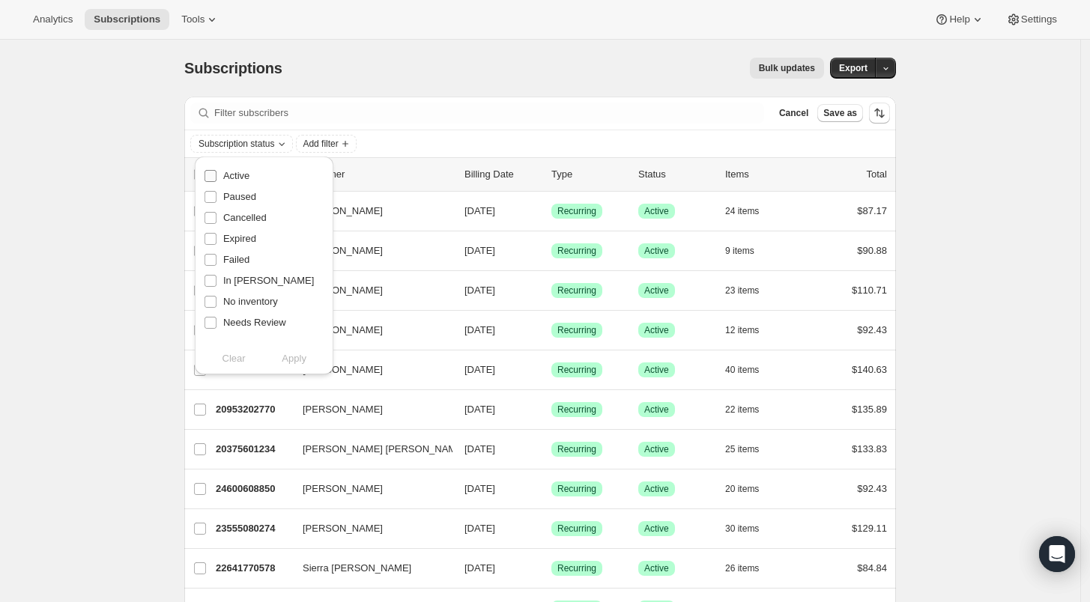
click at [226, 172] on span "Active" at bounding box center [236, 175] width 26 height 11
click at [216, 172] on input "Active" at bounding box center [210, 176] width 12 height 12
checkbox input "true"
click at [284, 355] on span "Apply" at bounding box center [294, 358] width 25 height 15
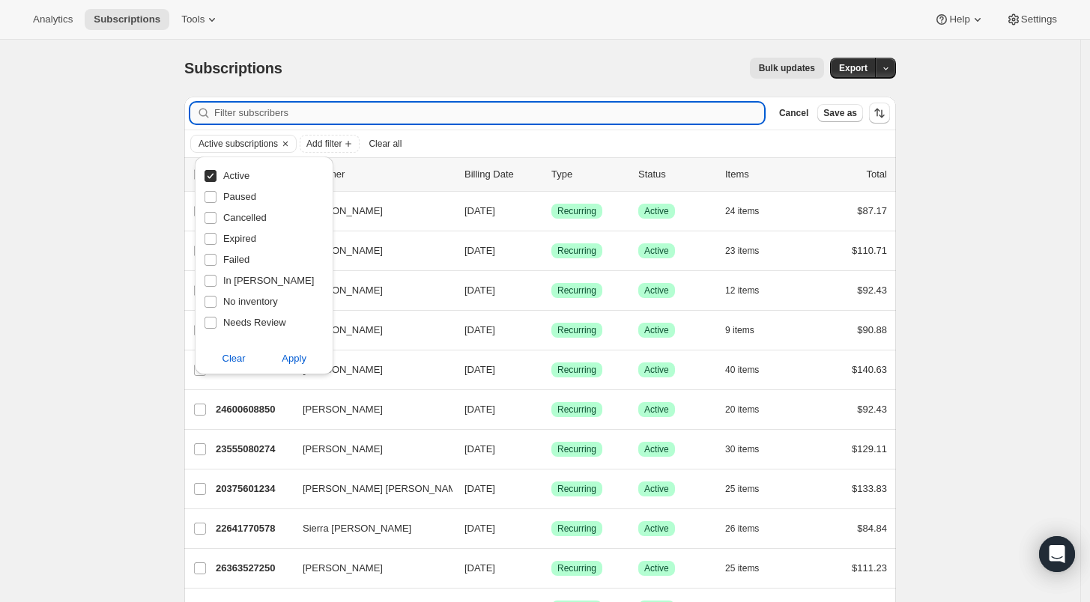
click at [444, 114] on input "Filter subscribers" at bounding box center [489, 113] width 550 height 21
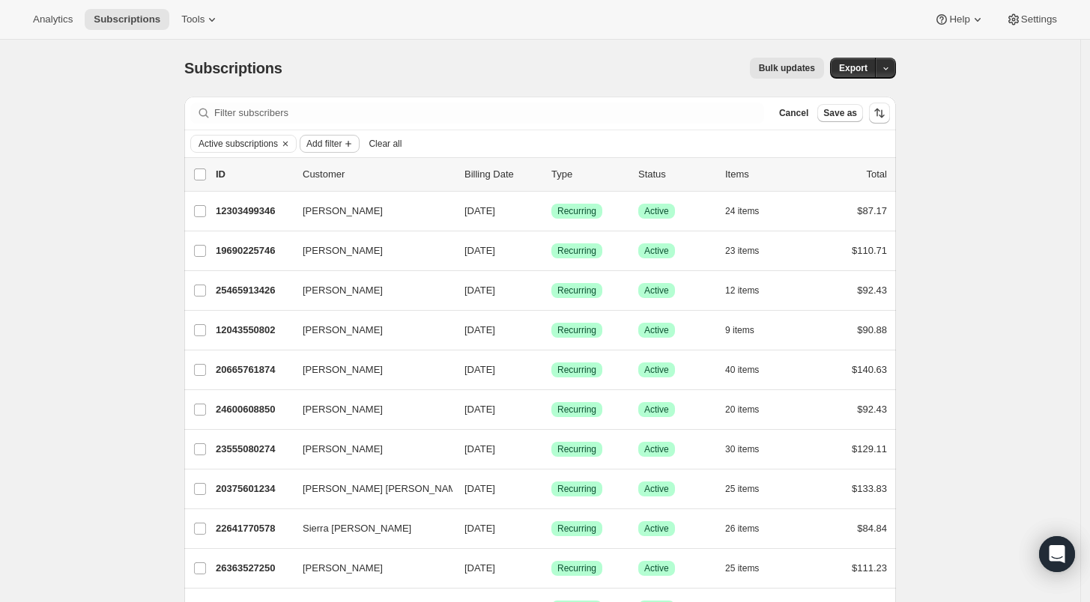
click at [336, 145] on span "Add filter" at bounding box center [323, 144] width 35 height 12
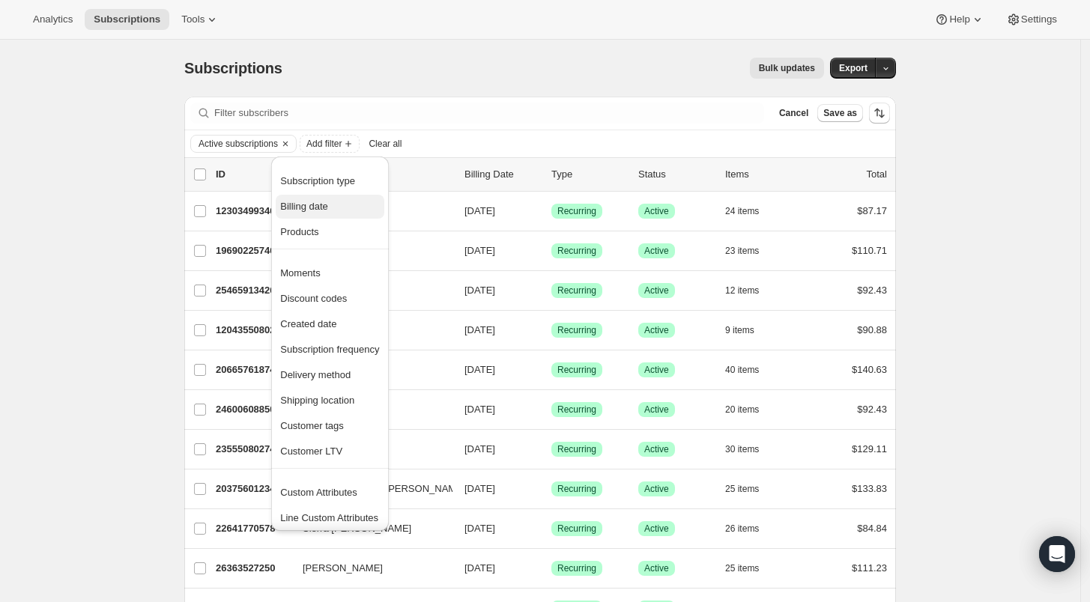
click at [324, 209] on span "Billing date" at bounding box center [304, 206] width 48 height 11
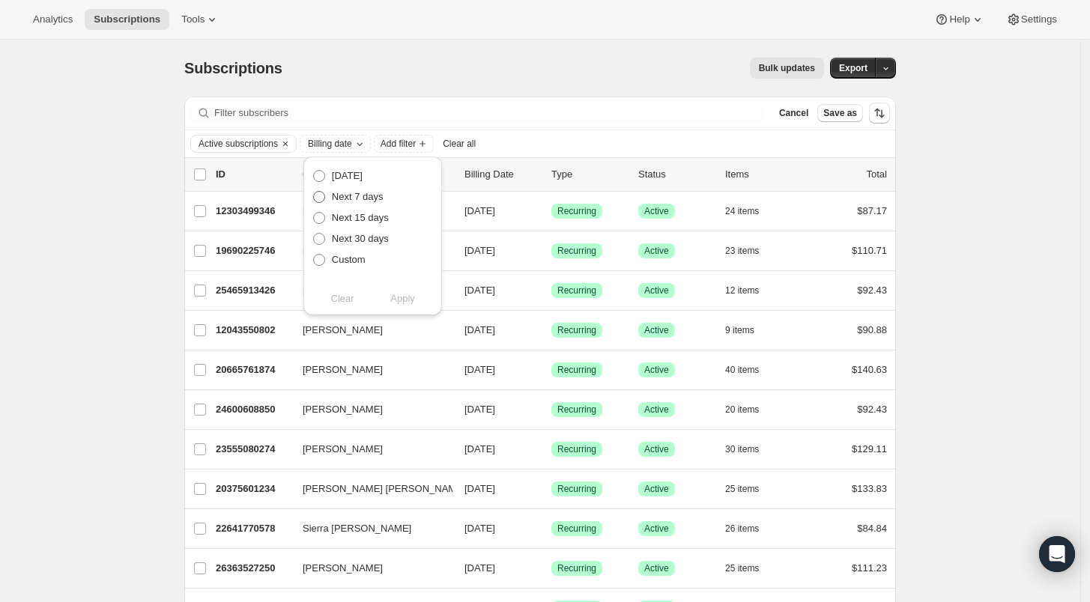
click at [315, 193] on span at bounding box center [319, 197] width 12 height 12
click at [314, 192] on input "Next 7 days" at bounding box center [313, 191] width 1 height 1
radio input "true"
click at [407, 300] on span "Apply" at bounding box center [402, 298] width 25 height 15
click at [851, 71] on span "Export" at bounding box center [853, 68] width 28 height 12
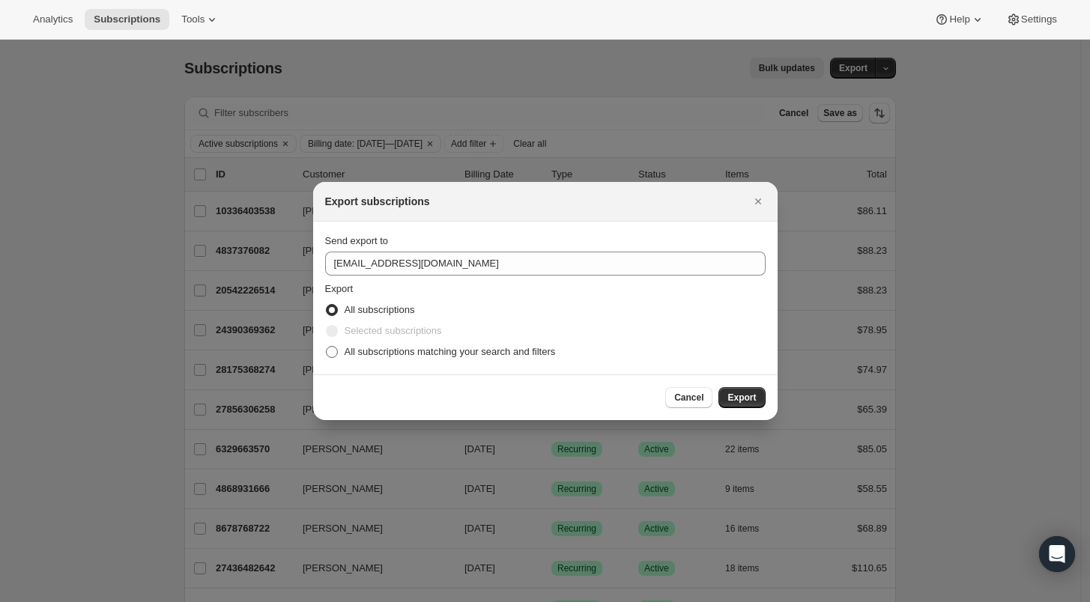
click at [333, 348] on span ":r64:" at bounding box center [332, 352] width 12 height 12
click at [327, 347] on input "All subscriptions matching your search and filters" at bounding box center [326, 346] width 1 height 1
radio input "true"
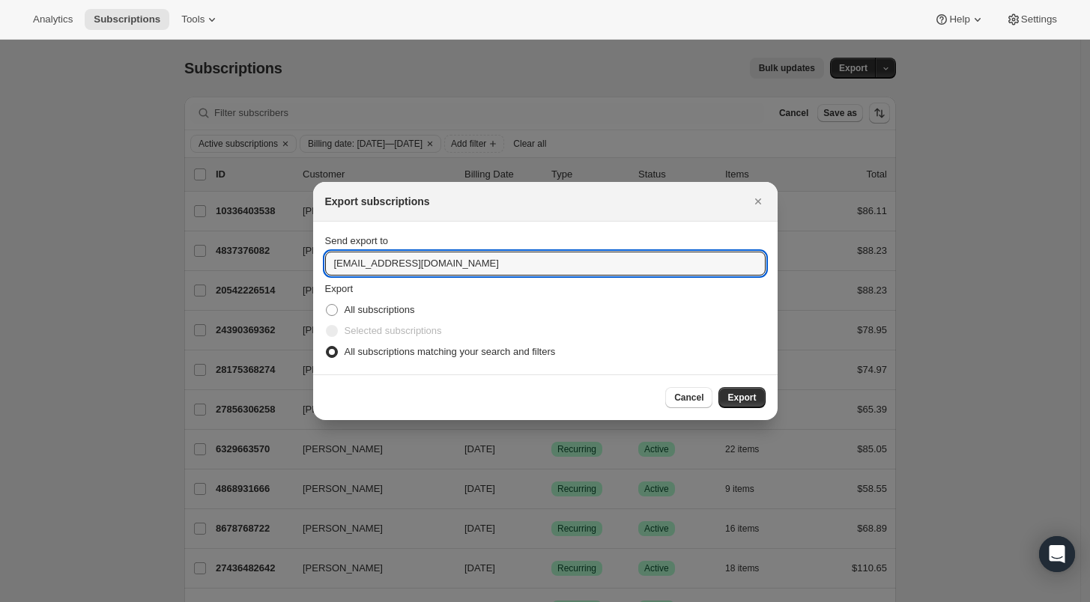
drag, startPoint x: 347, startPoint y: 261, endPoint x: 315, endPoint y: 259, distance: 31.5
click at [315, 259] on section "Send export to care@uponafarm.com Export All subscriptions Selected subscriptio…" at bounding box center [545, 298] width 464 height 153
type input "lee@uponafarm.com"
click at [736, 397] on span "Export" at bounding box center [741, 398] width 28 height 12
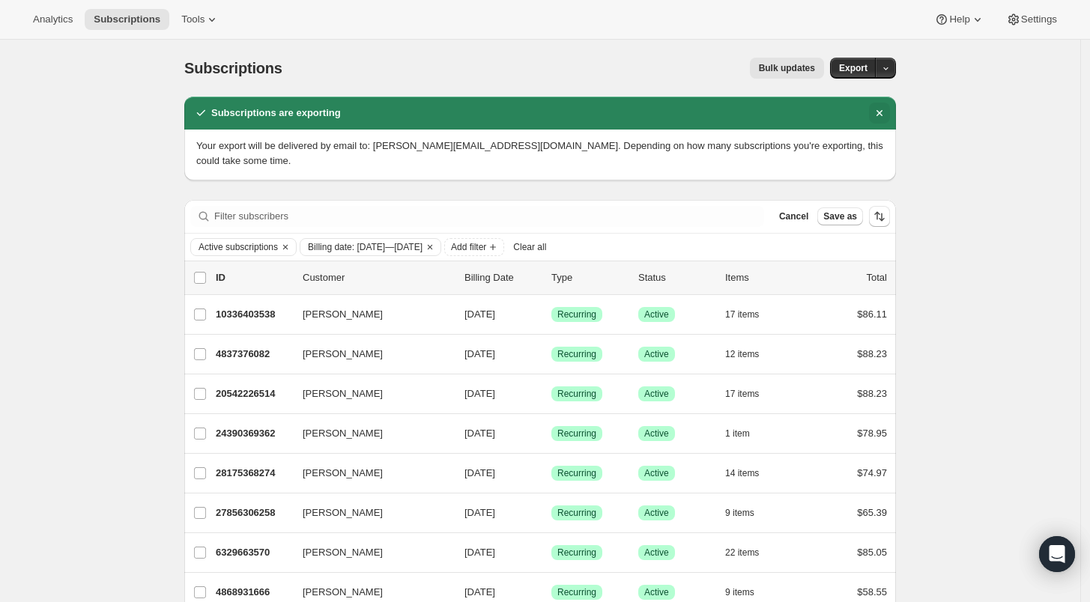
click at [884, 115] on icon "Dismiss notification" at bounding box center [879, 113] width 15 height 15
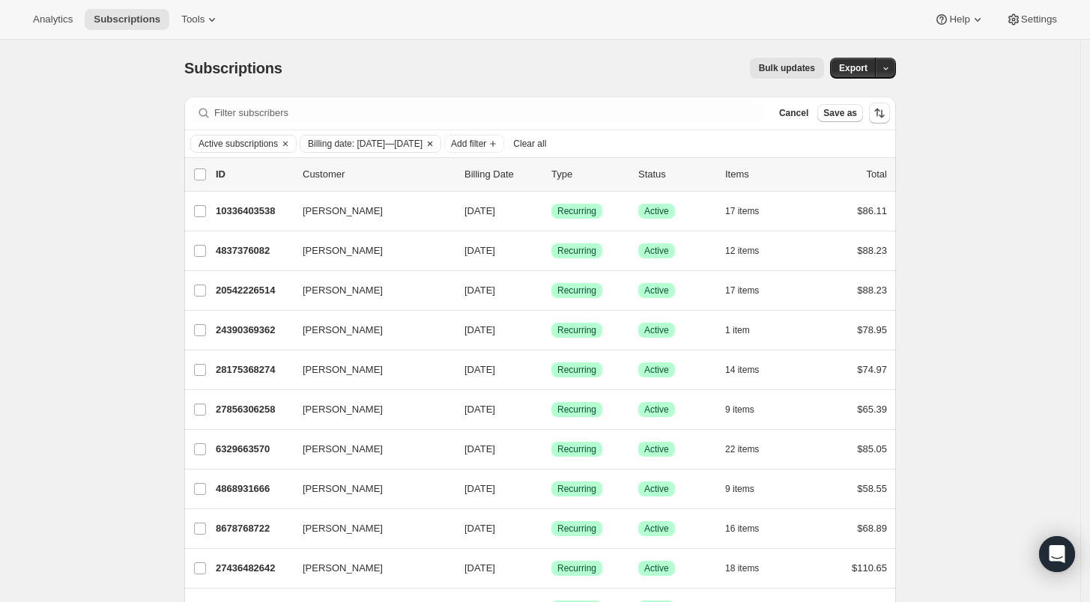
click at [436, 142] on icon "Clear" at bounding box center [430, 144] width 12 height 12
click at [861, 72] on span "Export" at bounding box center [853, 68] width 28 height 12
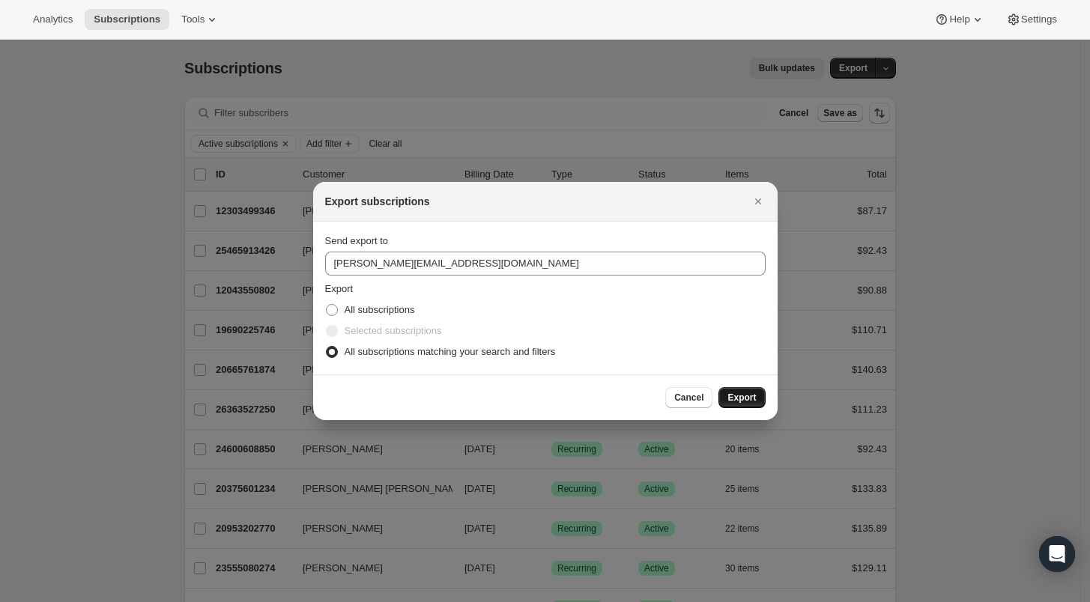
click at [738, 395] on span "Export" at bounding box center [741, 398] width 28 height 12
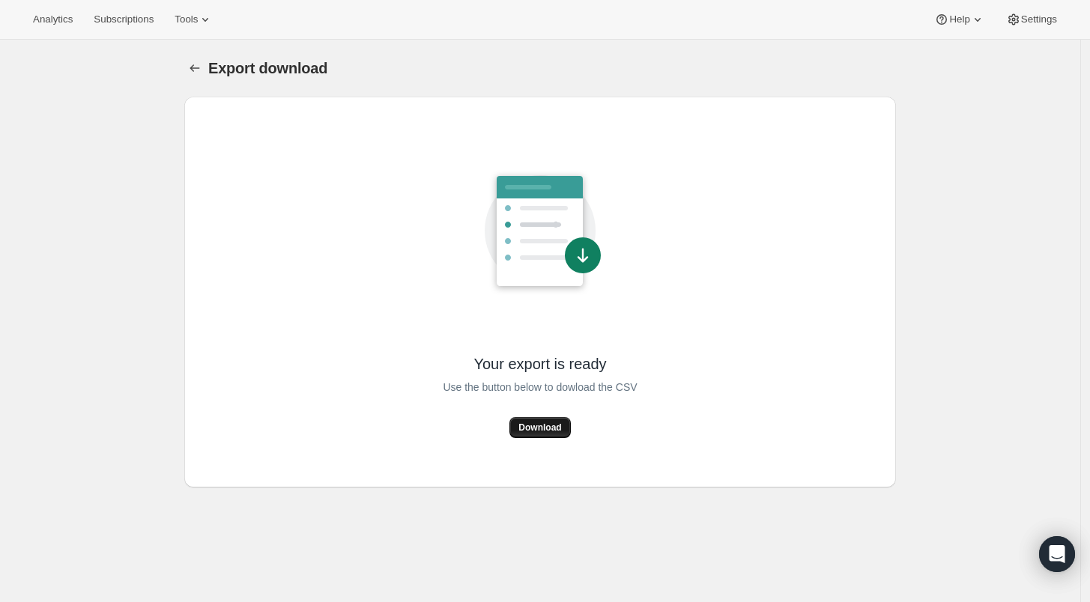
click at [545, 421] on button "Download" at bounding box center [539, 427] width 61 height 21
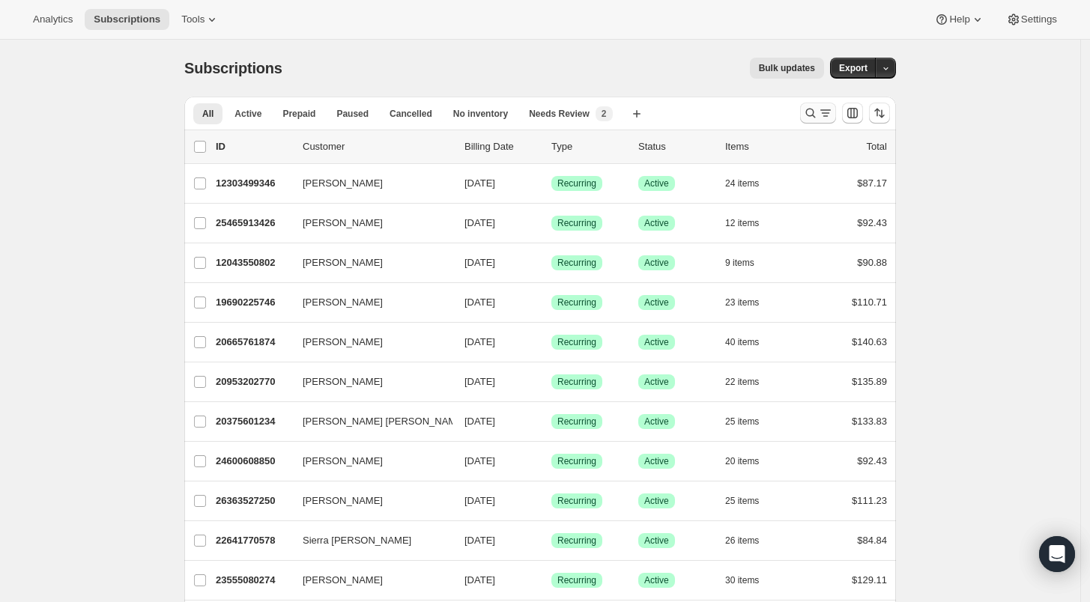
click at [814, 111] on icon "Search and filter results" at bounding box center [810, 113] width 15 height 15
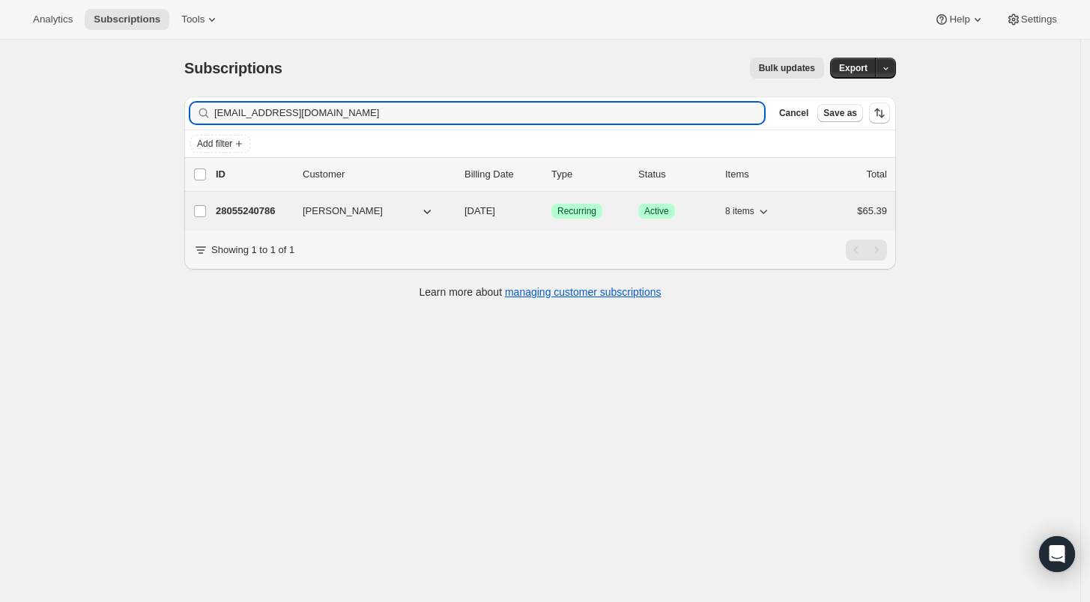
type input "[EMAIL_ADDRESS][DOMAIN_NAME]"
click at [262, 209] on p "28055240786" at bounding box center [253, 211] width 75 height 15
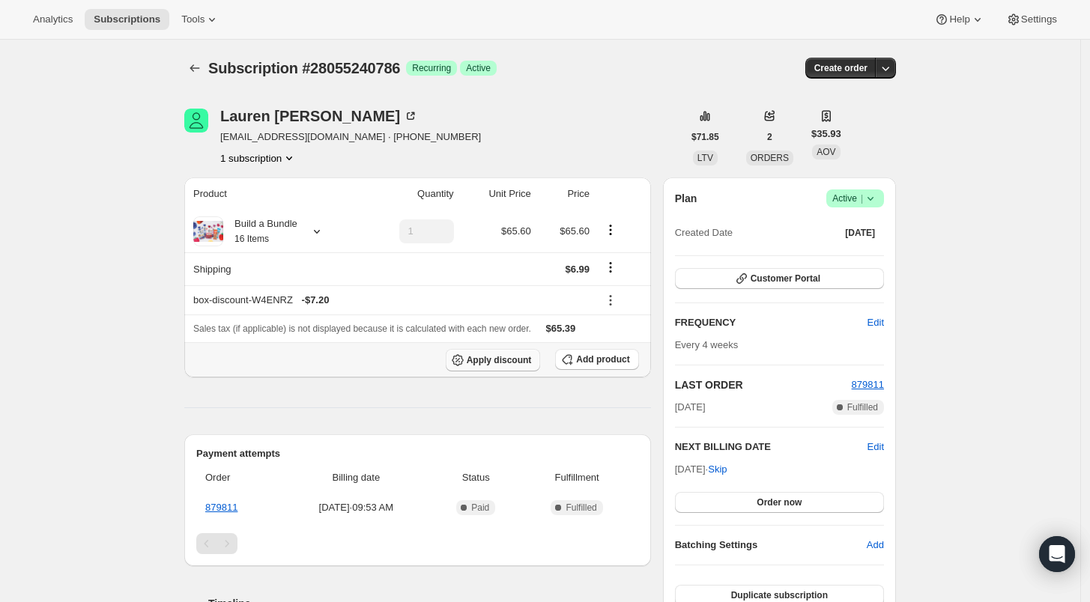
click at [485, 357] on span "Apply discount" at bounding box center [499, 360] width 65 height 12
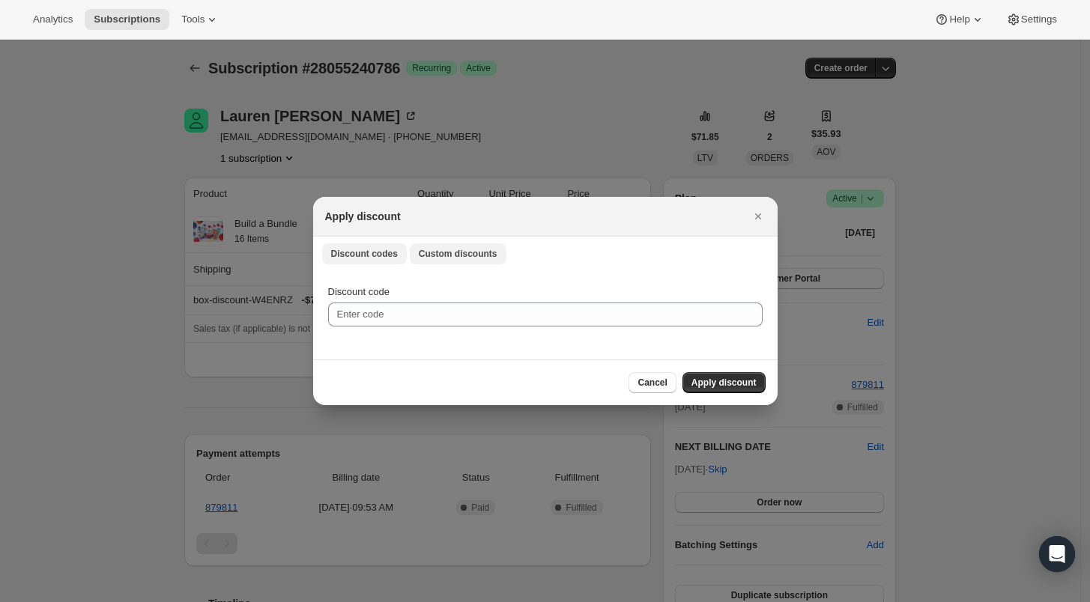
click at [451, 249] on span "Custom discounts" at bounding box center [458, 254] width 79 height 12
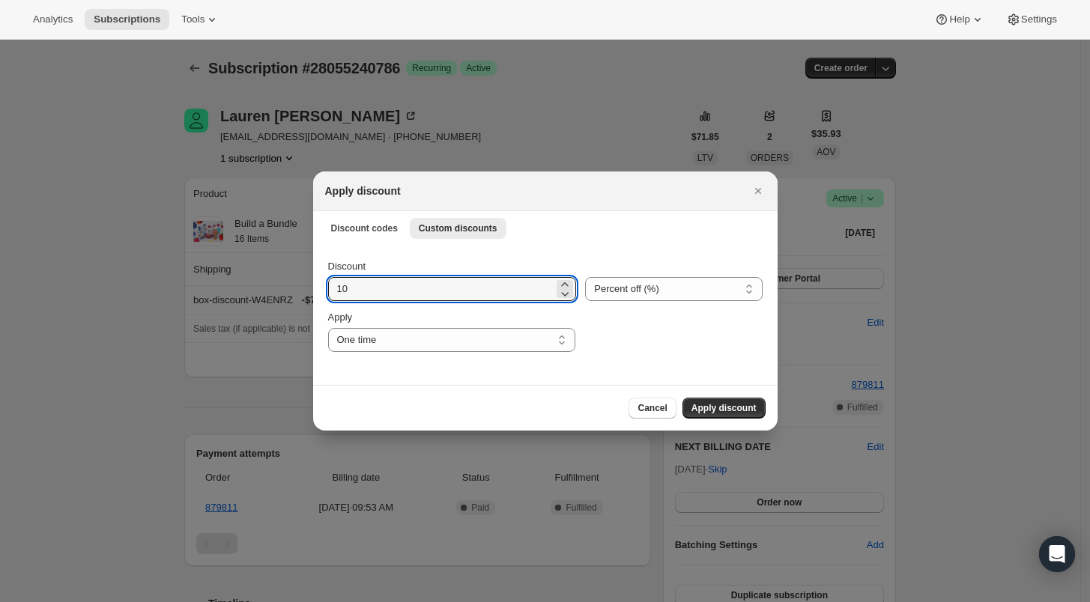
drag, startPoint x: 354, startPoint y: 294, endPoint x: 324, endPoint y: 293, distance: 29.2
click at [327, 293] on div "Discount 10 Percent off (%) Amount off ($) Percent off (%) Apply One time Speci…" at bounding box center [545, 314] width 464 height 141
type input "15"
click at [742, 409] on span "Apply discount" at bounding box center [723, 408] width 65 height 12
